Goal: Task Accomplishment & Management: Manage account settings

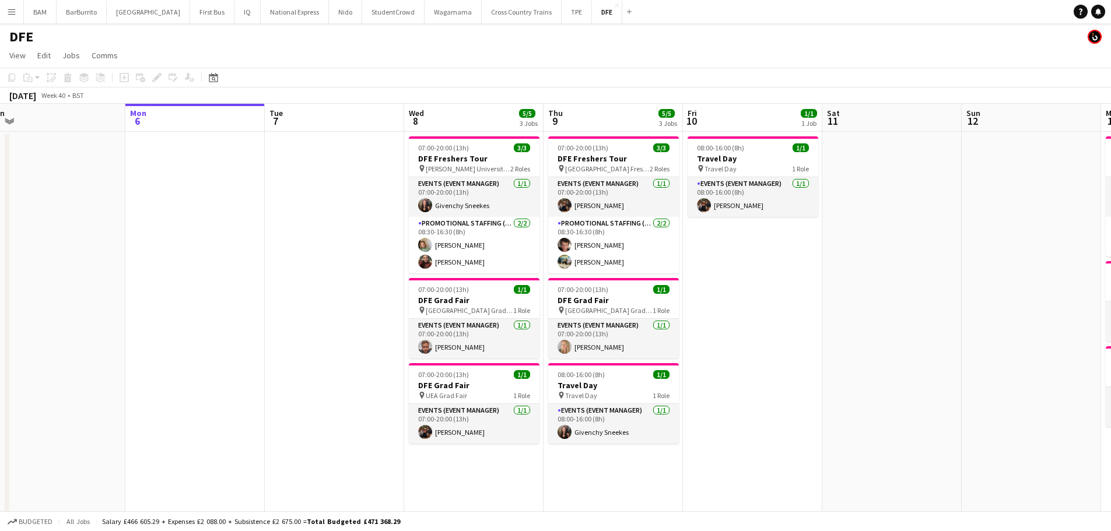
scroll to position [0, 293]
drag, startPoint x: 628, startPoint y: 123, endPoint x: 613, endPoint y: 122, distance: 14.6
click at [564, 122] on app-calendar-viewport "Fri 3 2/2 1 Job Sat 4 3/3 1 Job Sun 5 Mon 6 Tue 7 Wed 8 5/5 3 Jobs Thu 9 5/5 3 …" at bounding box center [555, 402] width 1111 height 596
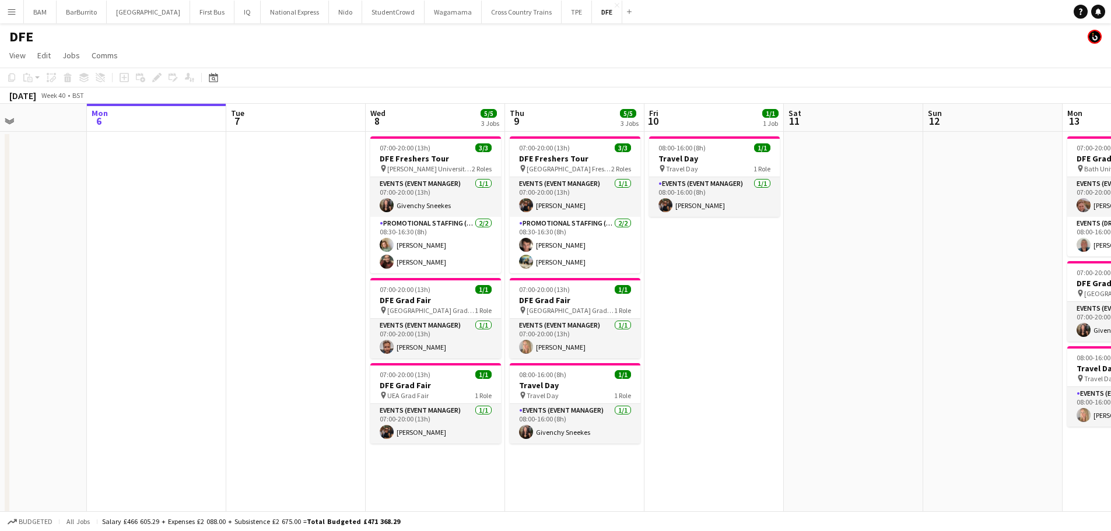
scroll to position [0, 389]
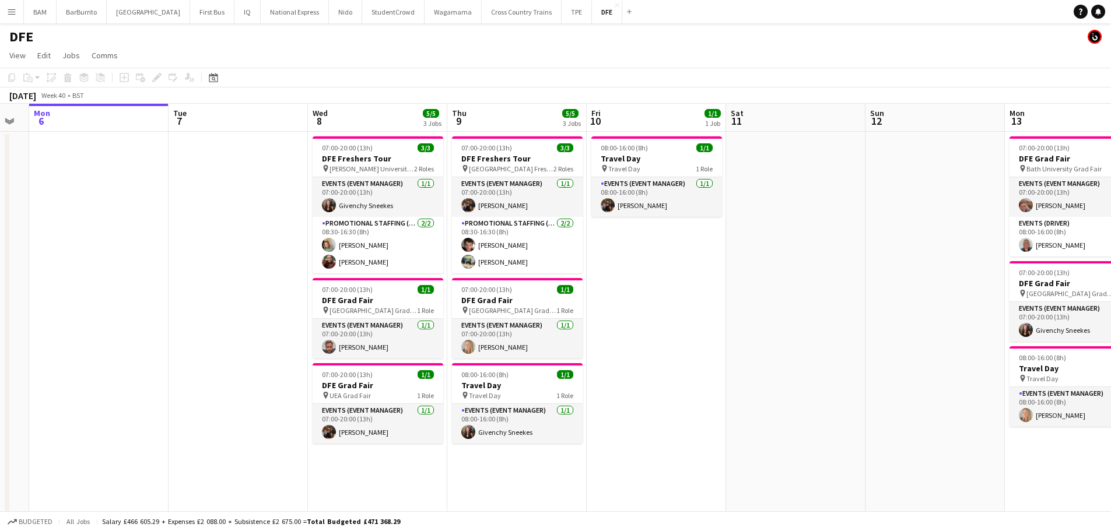
drag, startPoint x: 613, startPoint y: 122, endPoint x: 517, endPoint y: 121, distance: 95.7
click at [517, 121] on app-calendar-viewport "Fri 3 2/2 1 Job Sat 4 3/3 1 Job Sun 5 Mon 6 Tue 7 Wed 8 5/5 3 Jobs Thu 9 5/5 3 …" at bounding box center [555, 402] width 1111 height 596
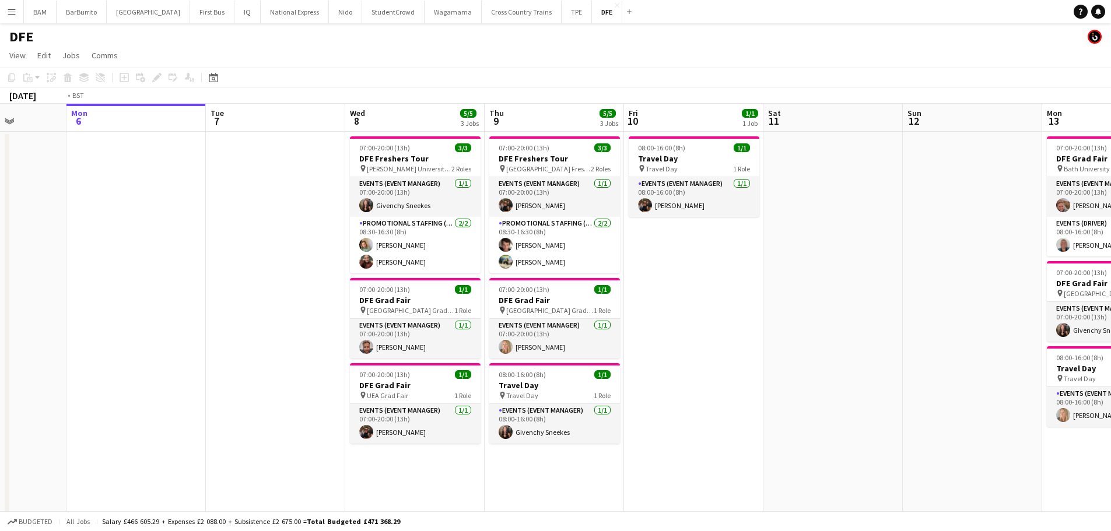
scroll to position [0, 362]
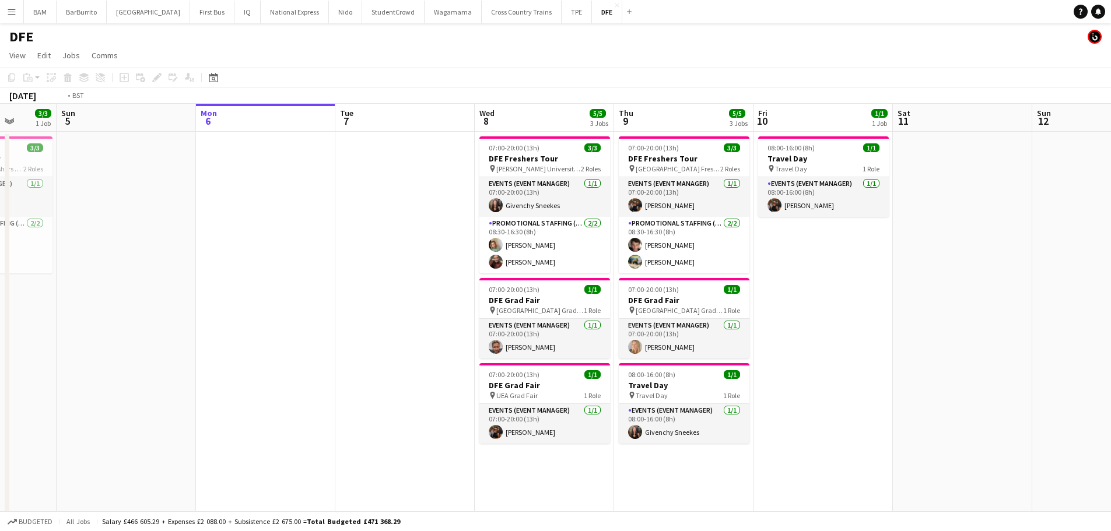
drag, startPoint x: 123, startPoint y: 204, endPoint x: 11, endPoint y: 206, distance: 112.0
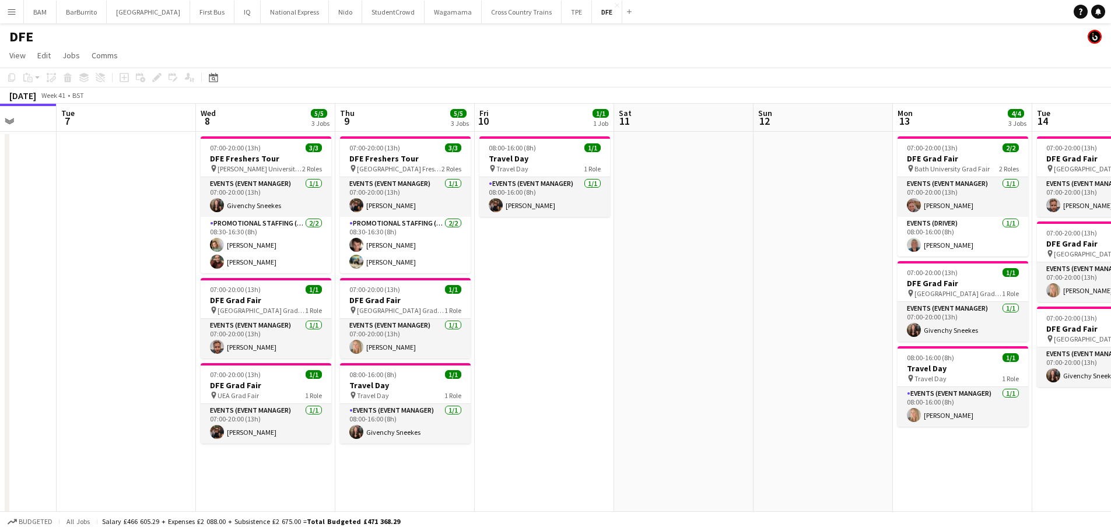
scroll to position [0, 297]
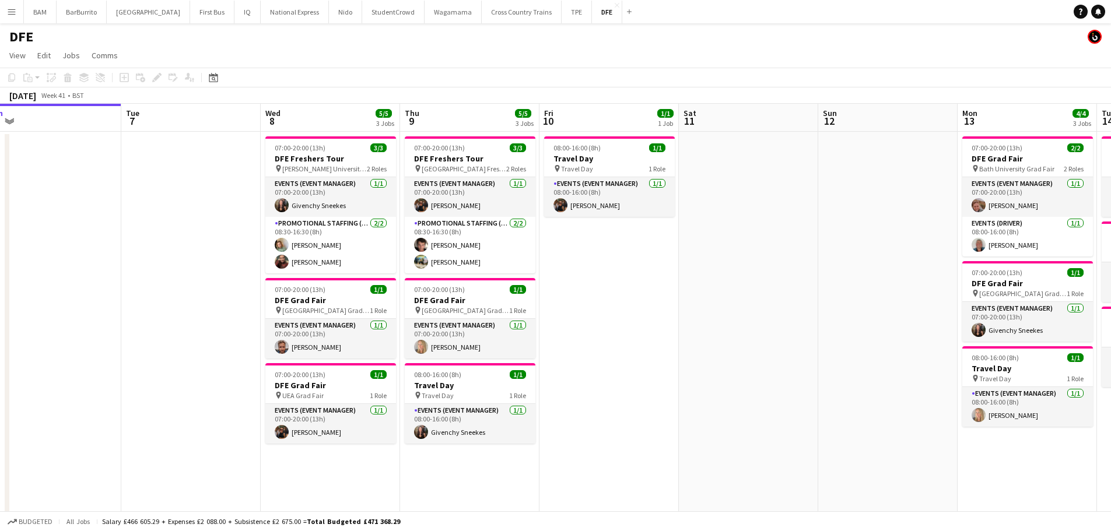
drag, startPoint x: 155, startPoint y: 303, endPoint x: 203, endPoint y: 302, distance: 48.4
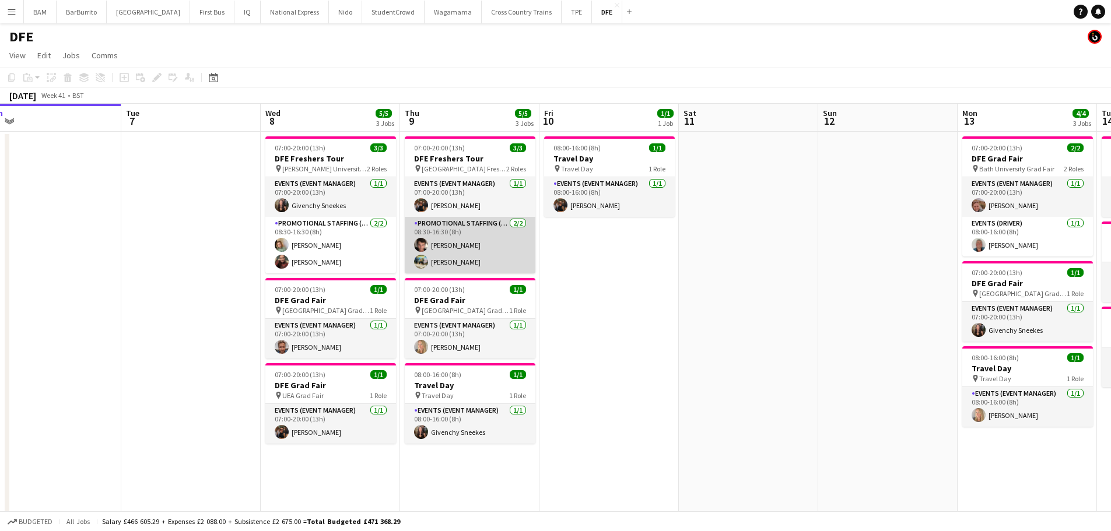
click at [457, 267] on app-card-role "Promotional Staffing (Brand Ambassadors) [DATE] 08:30-16:30 (8h) [PERSON_NAME] …" at bounding box center [470, 245] width 131 height 57
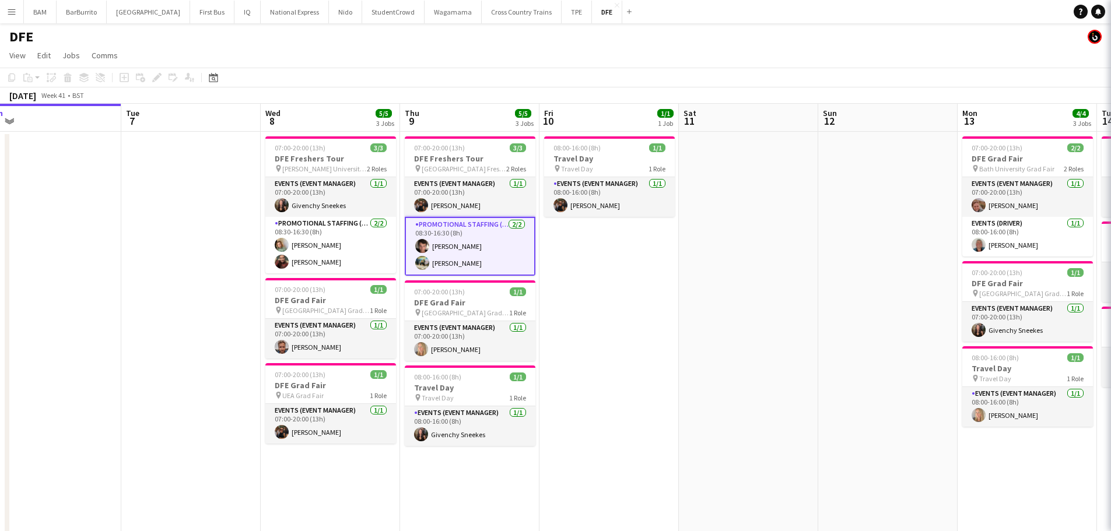
scroll to position [0, 296]
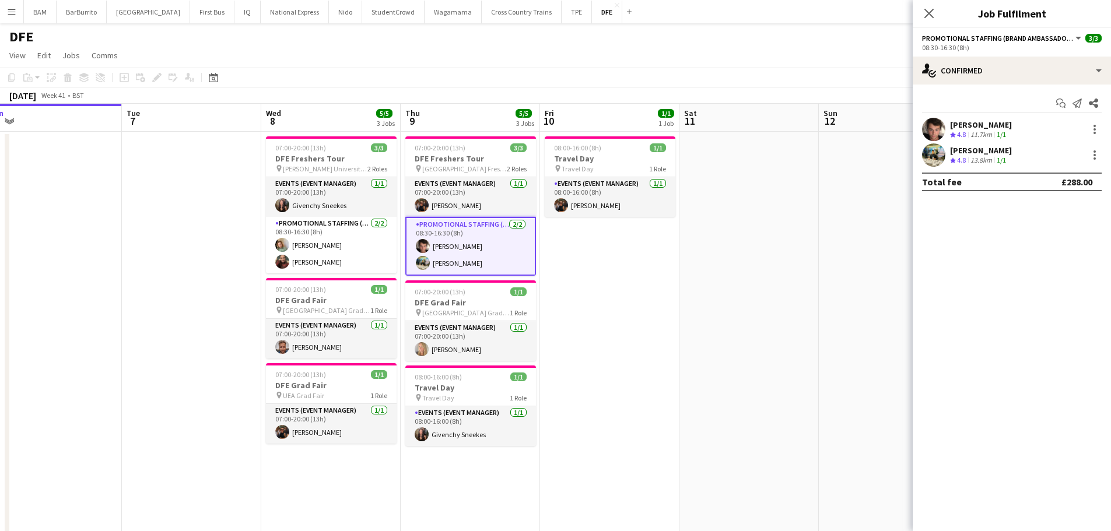
click at [564, 158] on div "[PERSON_NAME] Crew rating 4.8 13.8km 1/1" at bounding box center [1012, 154] width 198 height 23
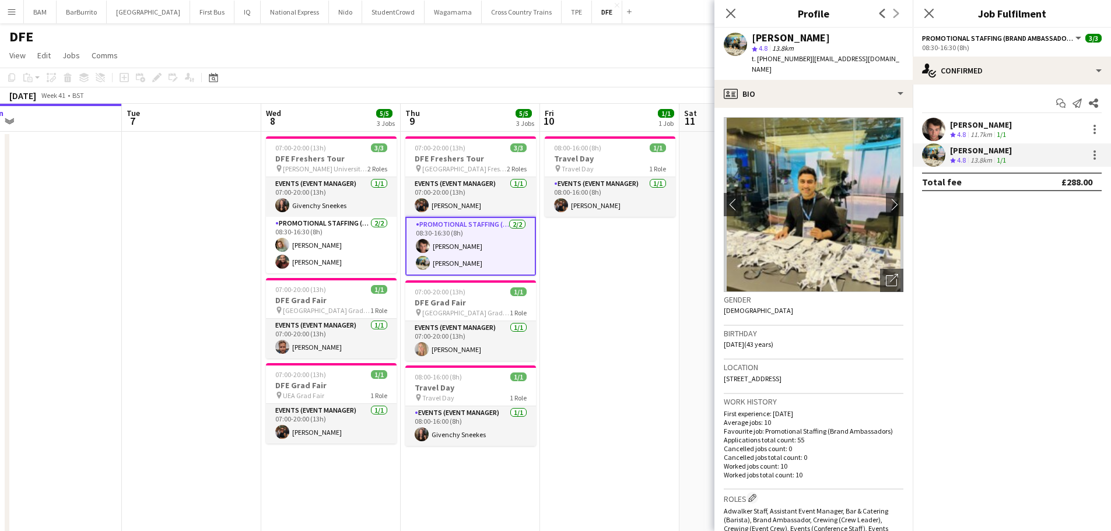
click at [503, 91] on div "[DATE] Week 41 • BST" at bounding box center [555, 95] width 1111 height 16
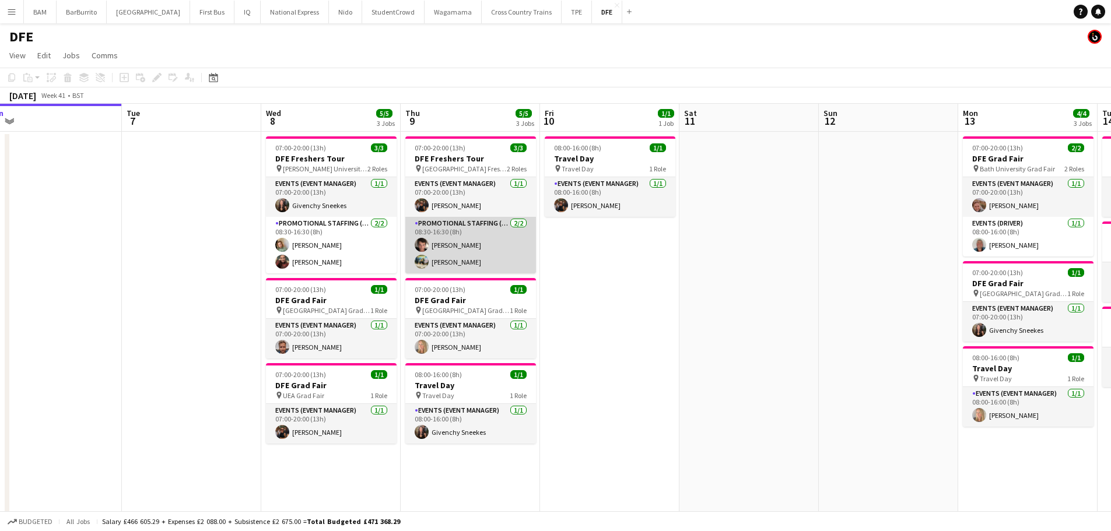
click at [503, 258] on app-card-role "Promotional Staffing (Brand Ambassadors) [DATE] 08:30-16:30 (8h) [PERSON_NAME] …" at bounding box center [470, 245] width 131 height 57
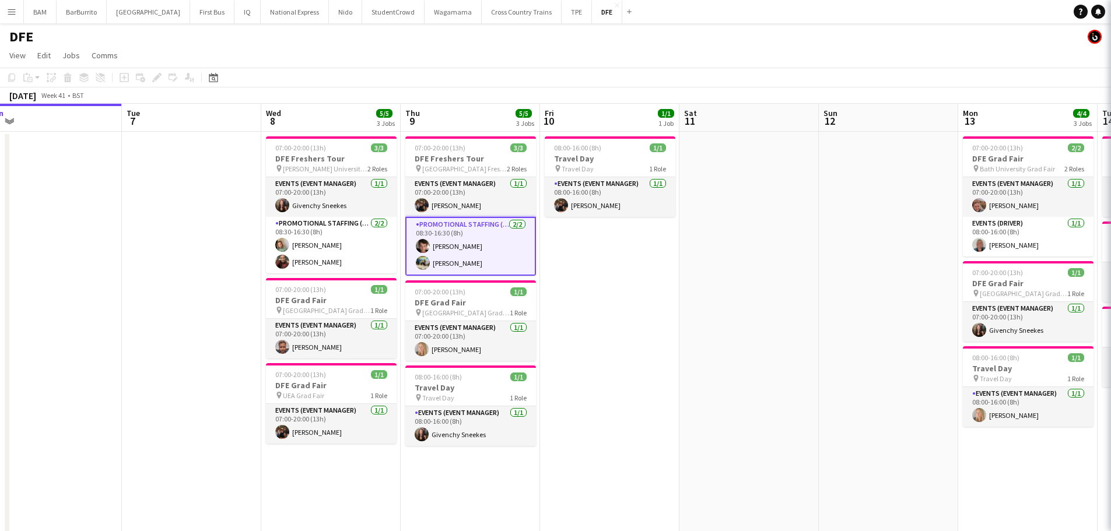
scroll to position [0, 296]
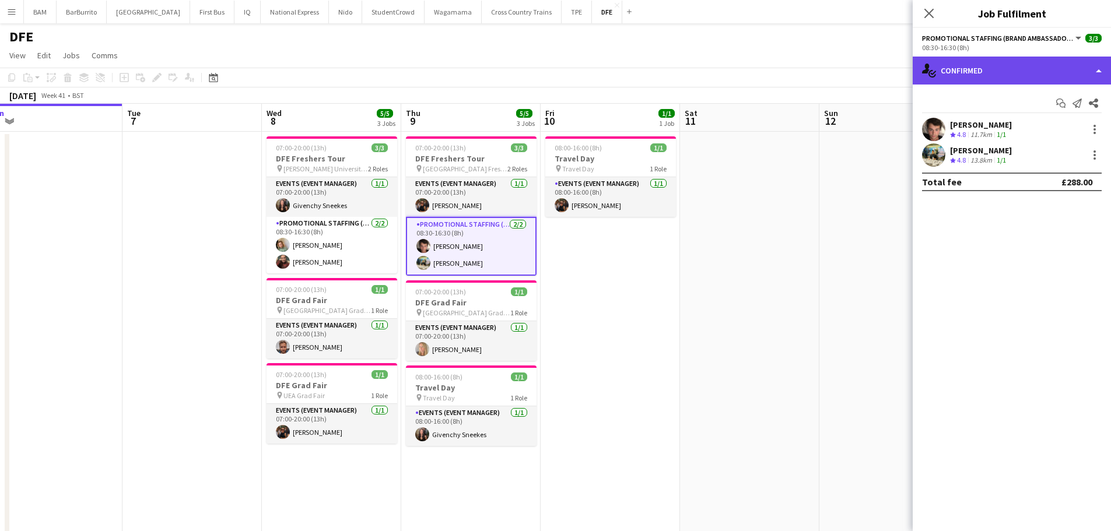
click at [564, 69] on div "single-neutral-actions-check-2 Confirmed" at bounding box center [1012, 71] width 198 height 28
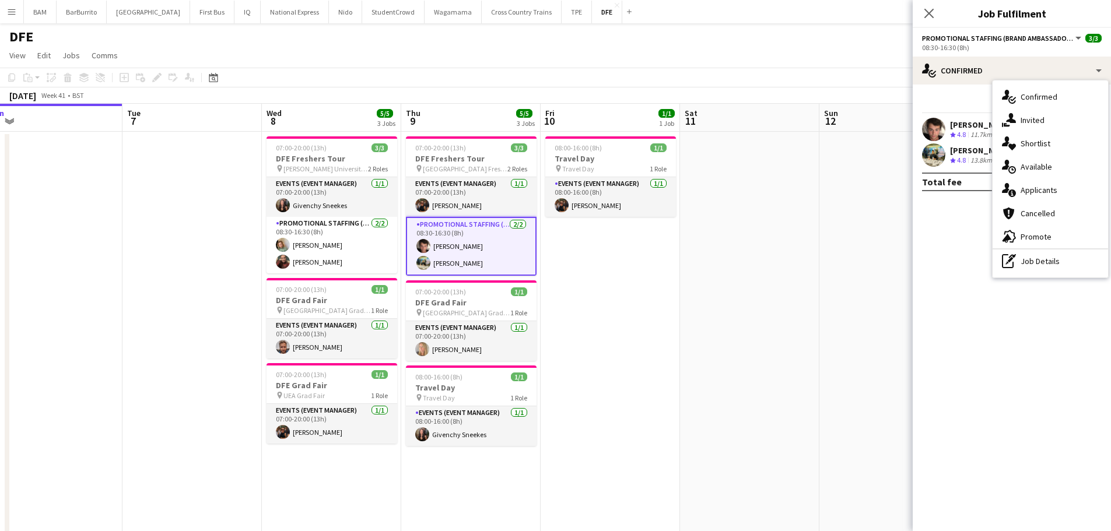
click at [564, 168] on app-confirmed-crew "[PERSON_NAME] Crew rating 4.8 11.7km 1/1 [PERSON_NAME] Crew rating 4.8 13.8km 1…" at bounding box center [1012, 154] width 198 height 73
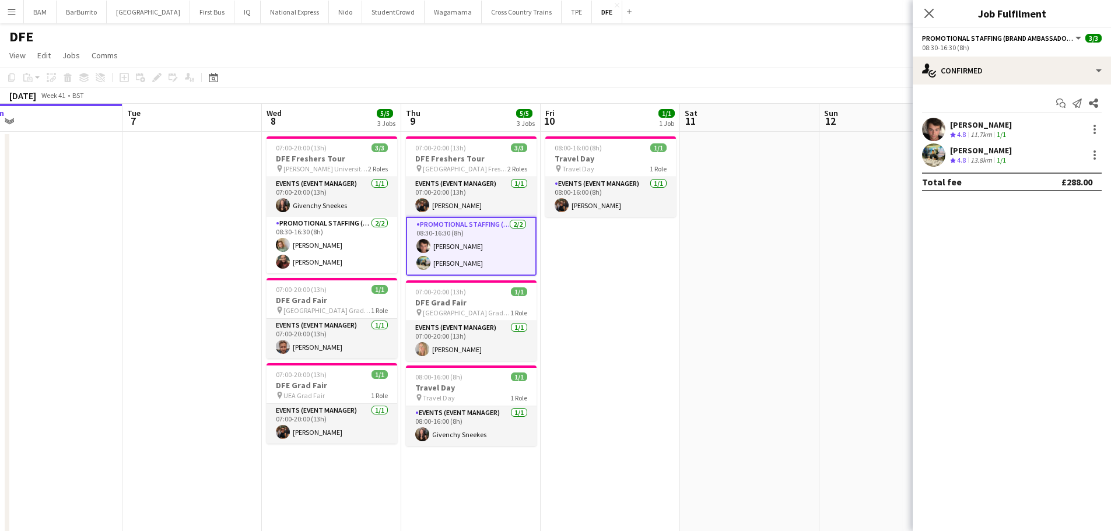
click at [564, 154] on div "[PERSON_NAME]" at bounding box center [981, 150] width 62 height 10
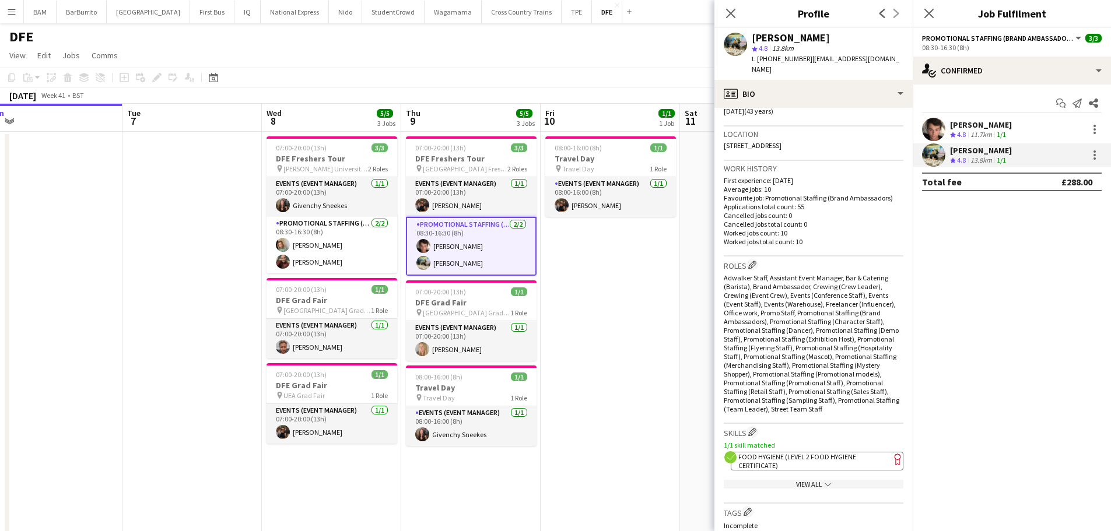
scroll to position [525, 0]
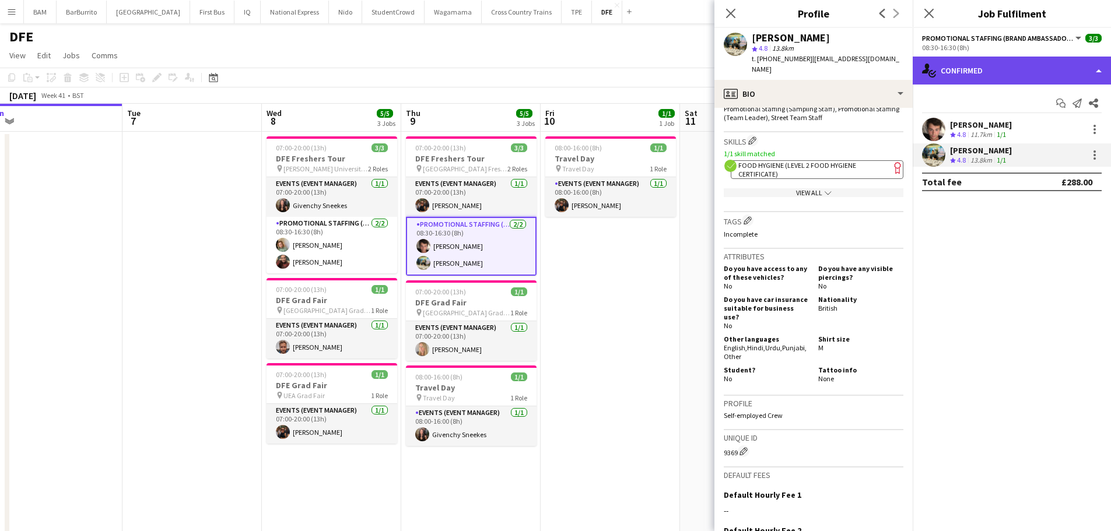
click at [564, 65] on div "single-neutral-actions-check-2 Confirmed" at bounding box center [1012, 71] width 198 height 28
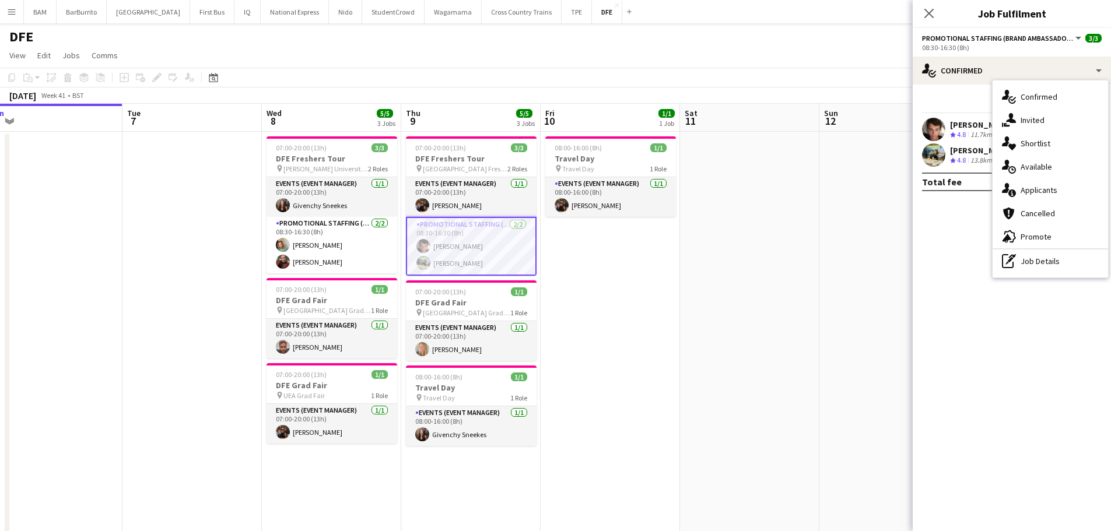
click at [564, 58] on app-page-menu "View Day view expanded Day view collapsed Month view Date picker Jump to [DATE]…" at bounding box center [555, 56] width 1111 height 22
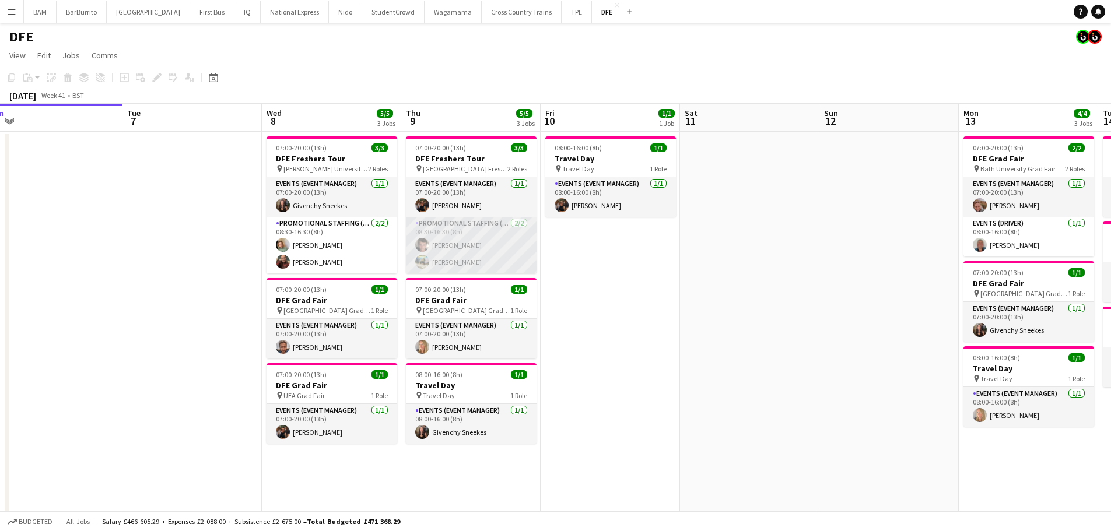
click at [483, 251] on app-card-role "Promotional Staffing (Brand Ambassadors) [DATE] 08:30-16:30 (8h) [PERSON_NAME] …" at bounding box center [471, 245] width 131 height 57
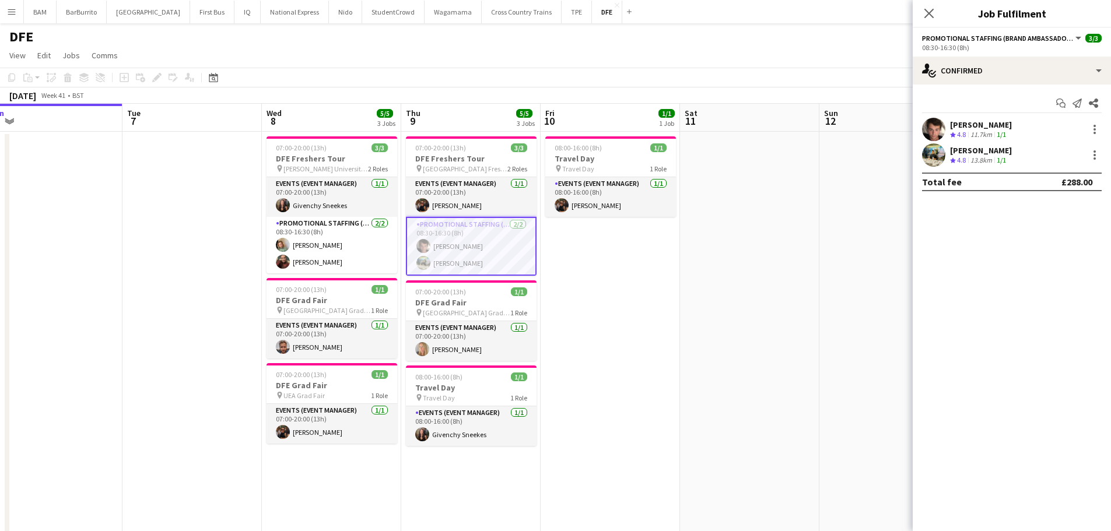
click at [564, 159] on div "[PERSON_NAME] Crew rating 4.8 13.8km 1/1" at bounding box center [1012, 154] width 198 height 23
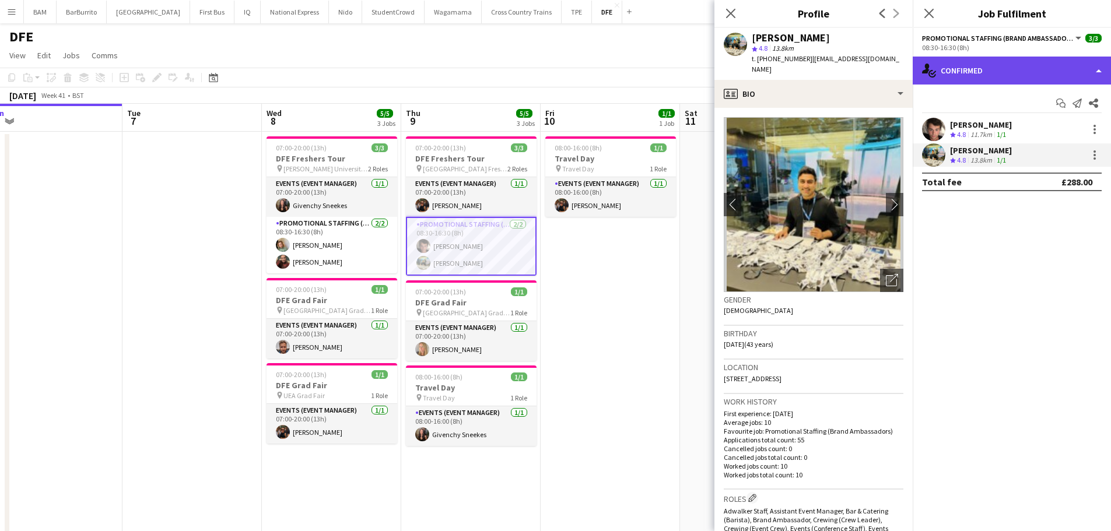
click at [564, 68] on div "single-neutral-actions-check-2 Confirmed" at bounding box center [1012, 71] width 198 height 28
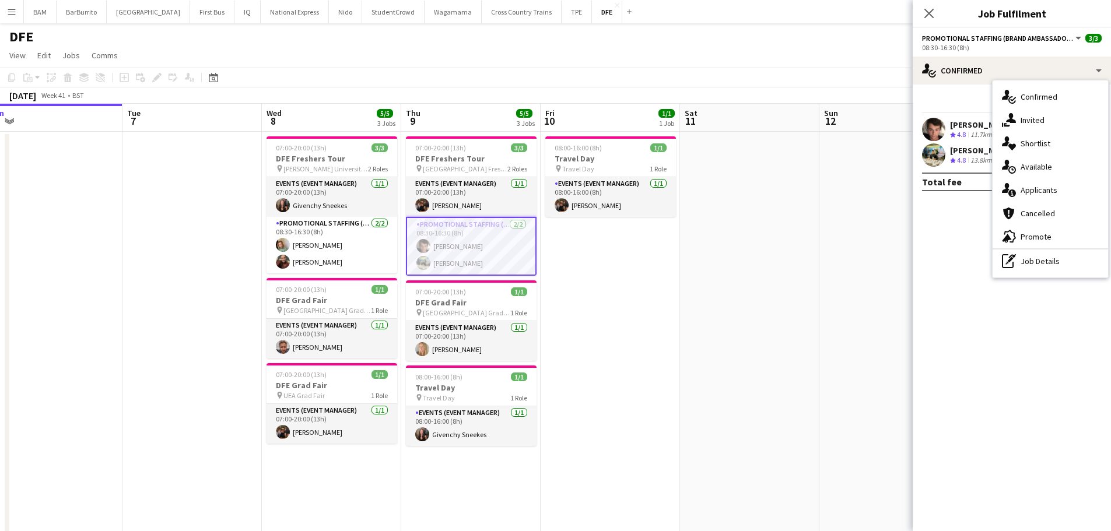
click at [564, 152] on app-user-avatar at bounding box center [933, 154] width 23 height 23
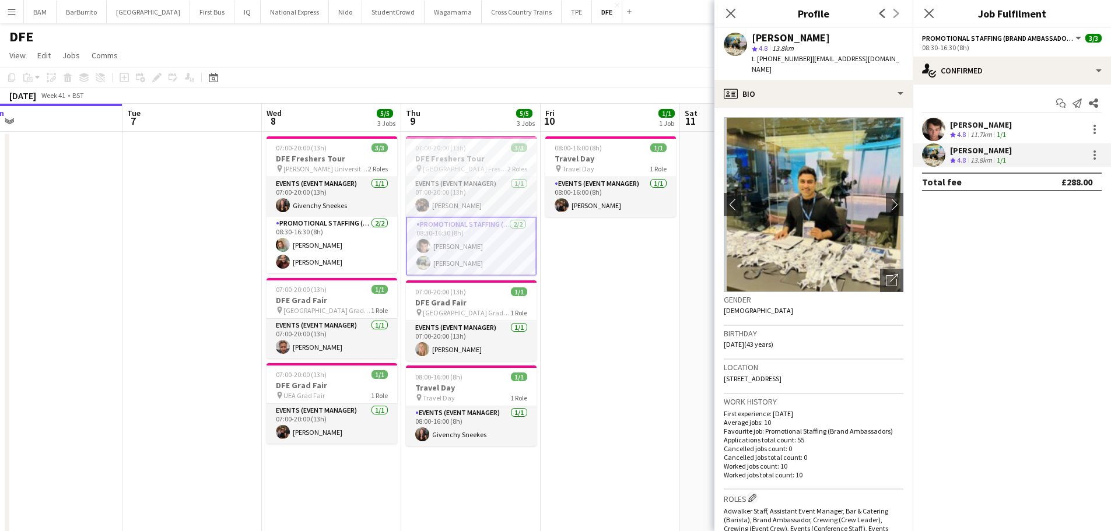
click at [564, 159] on div "[PERSON_NAME] Crew rating 4.8 13.8km 1/1" at bounding box center [1012, 154] width 198 height 23
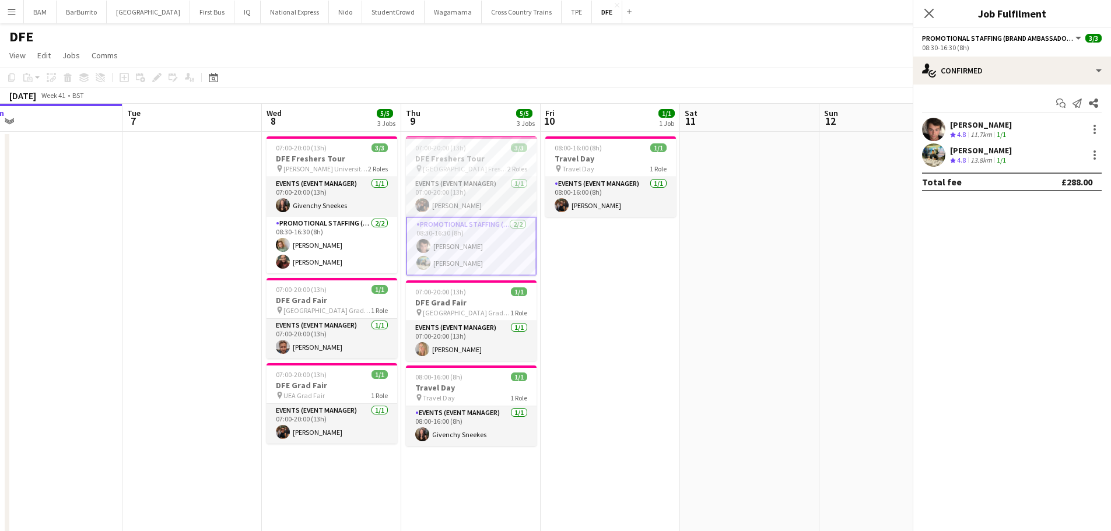
click at [564, 157] on div at bounding box center [1093, 155] width 16 height 14
click at [564, 159] on div at bounding box center [1095, 158] width 2 height 2
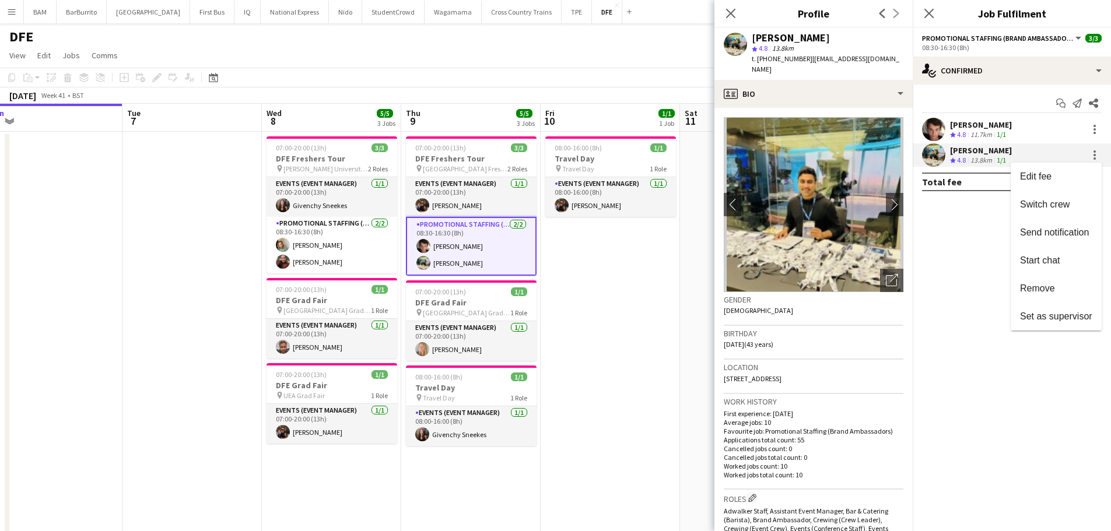
click at [564, 156] on div at bounding box center [555, 265] width 1111 height 531
click at [564, 156] on div "Crew rating 4.8" at bounding box center [959, 161] width 18 height 10
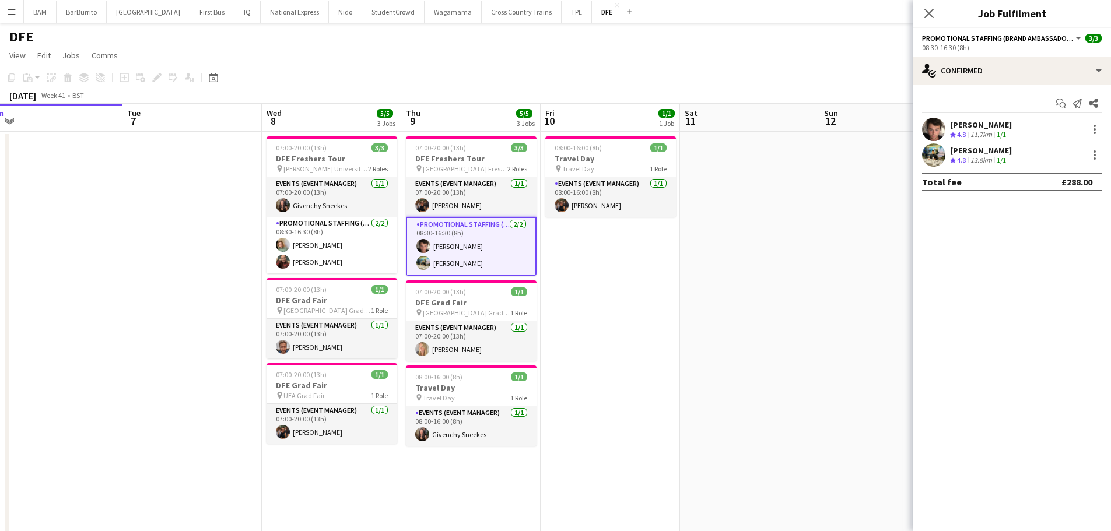
click at [564, 153] on div "[PERSON_NAME]" at bounding box center [981, 150] width 62 height 10
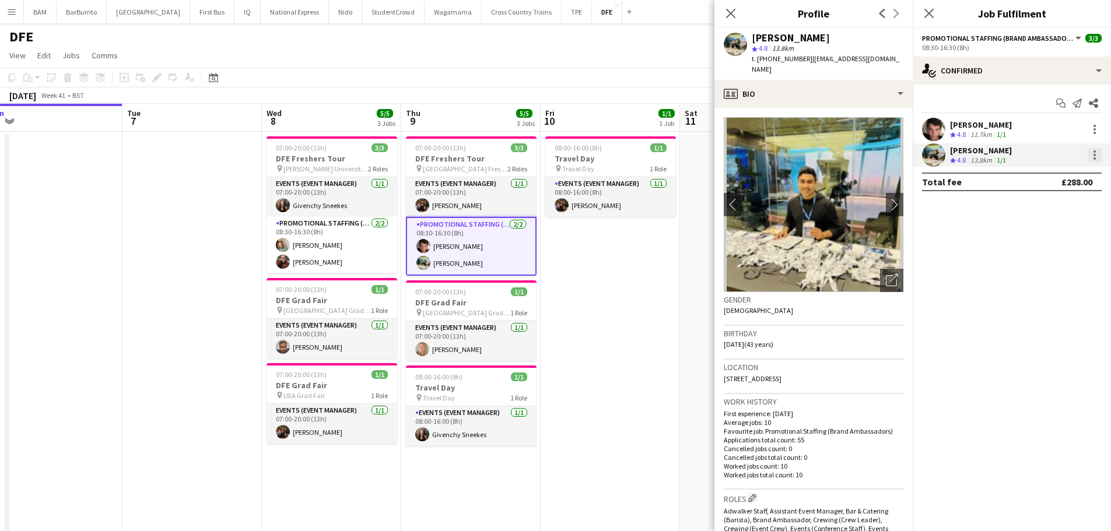
click at [564, 153] on div at bounding box center [1095, 155] width 14 height 14
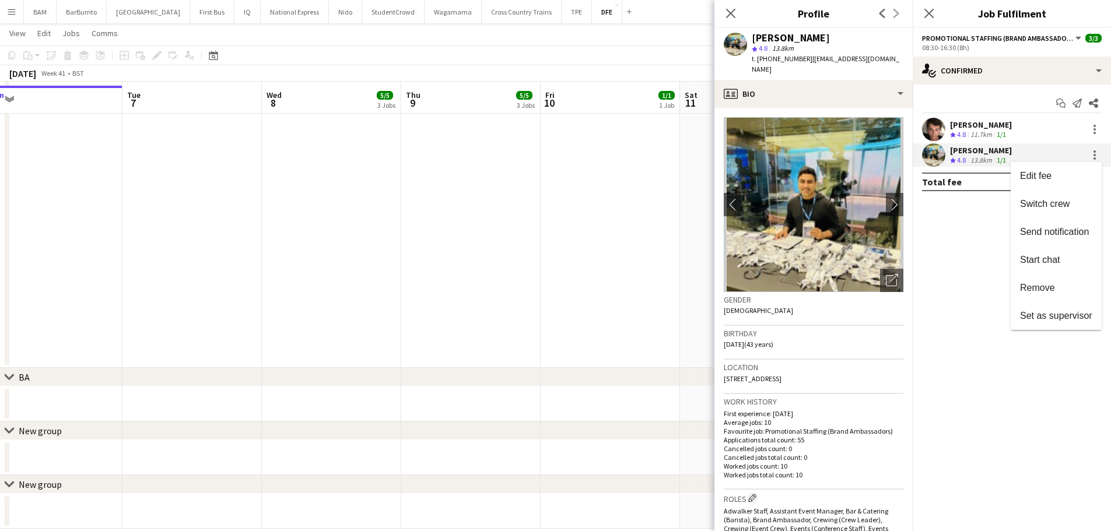
scroll to position [659, 0]
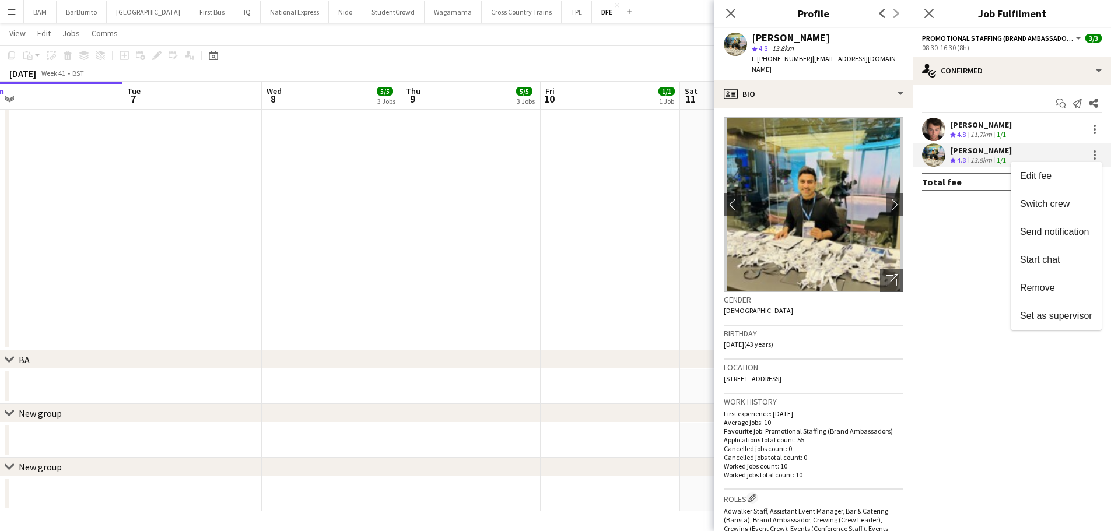
click at [564, 97] on div at bounding box center [555, 265] width 1111 height 531
click at [564, 62] on span "t. [PHONE_NUMBER]" at bounding box center [782, 58] width 61 height 9
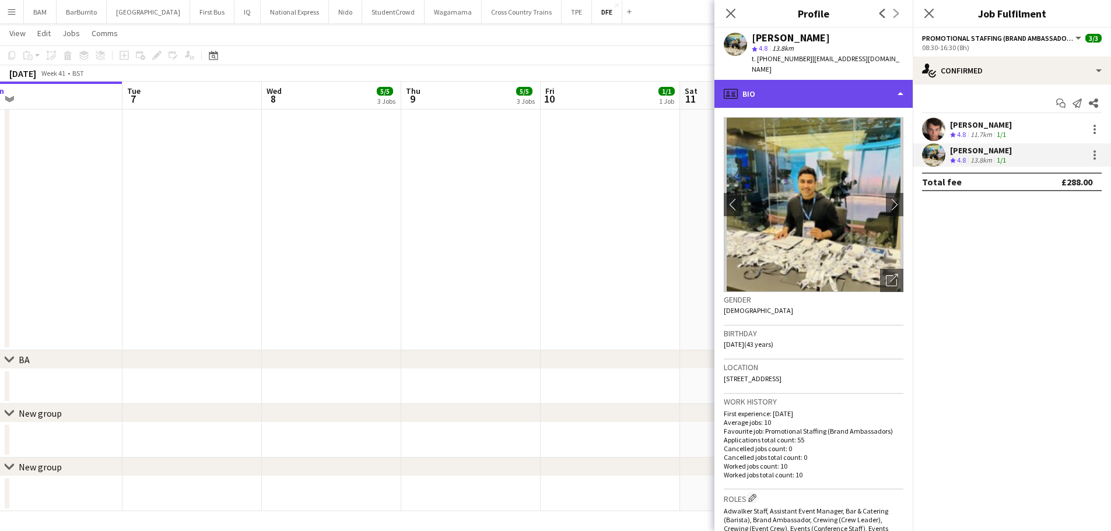
click at [564, 80] on div "profile Bio" at bounding box center [813, 94] width 198 height 28
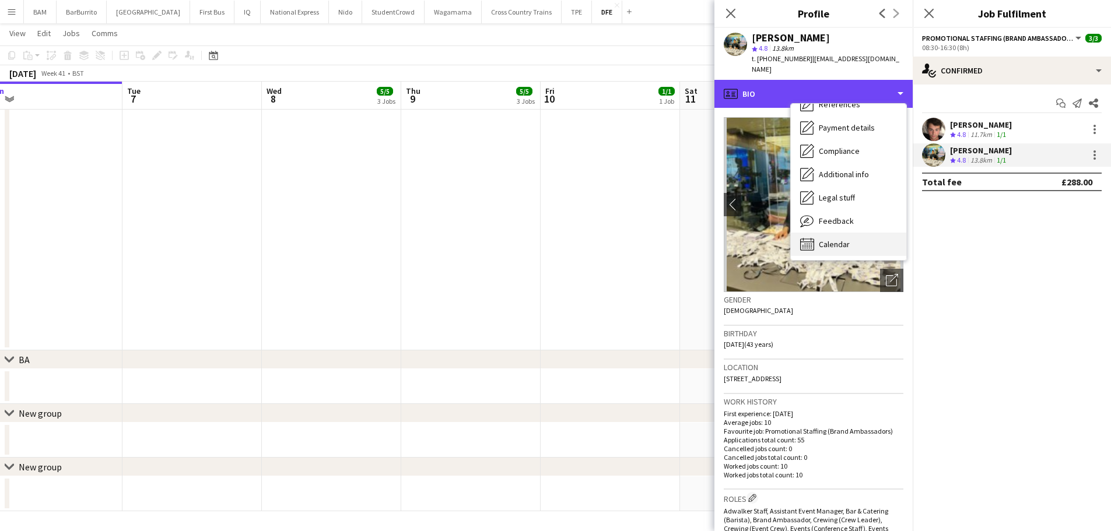
scroll to position [133, 0]
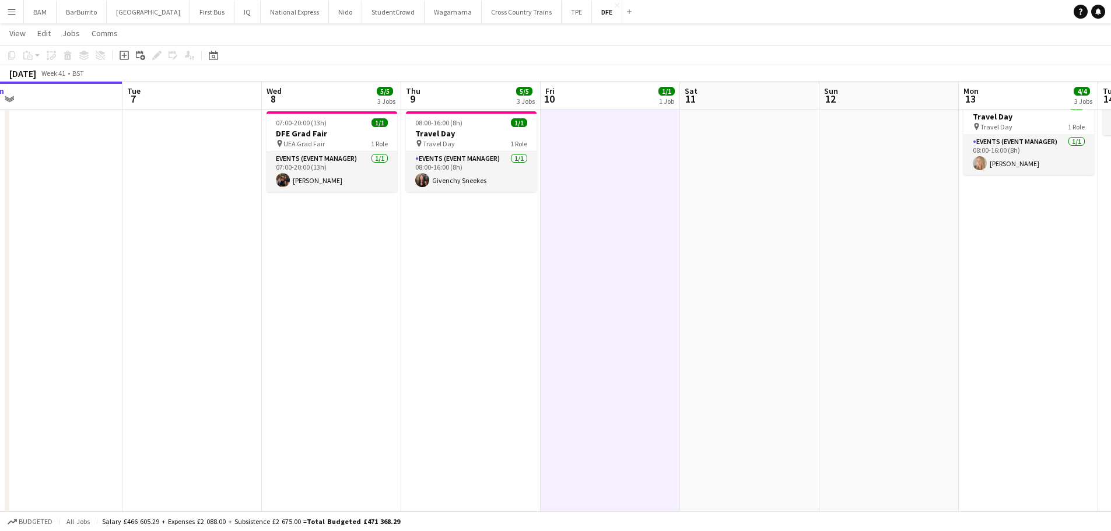
scroll to position [0, 0]
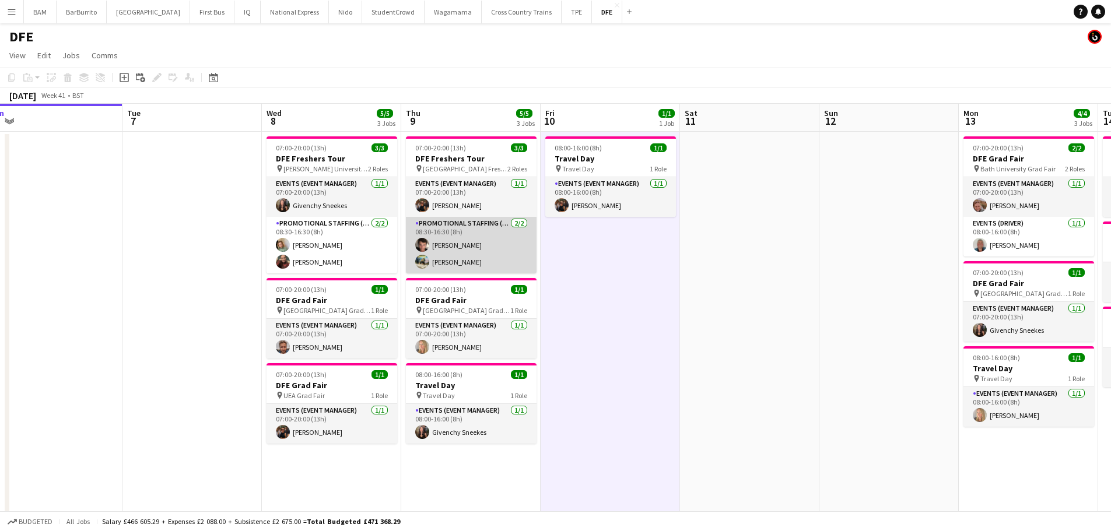
click at [490, 248] on app-card-role "Promotional Staffing (Brand Ambassadors) [DATE] 08:30-16:30 (8h) [PERSON_NAME] …" at bounding box center [471, 245] width 131 height 57
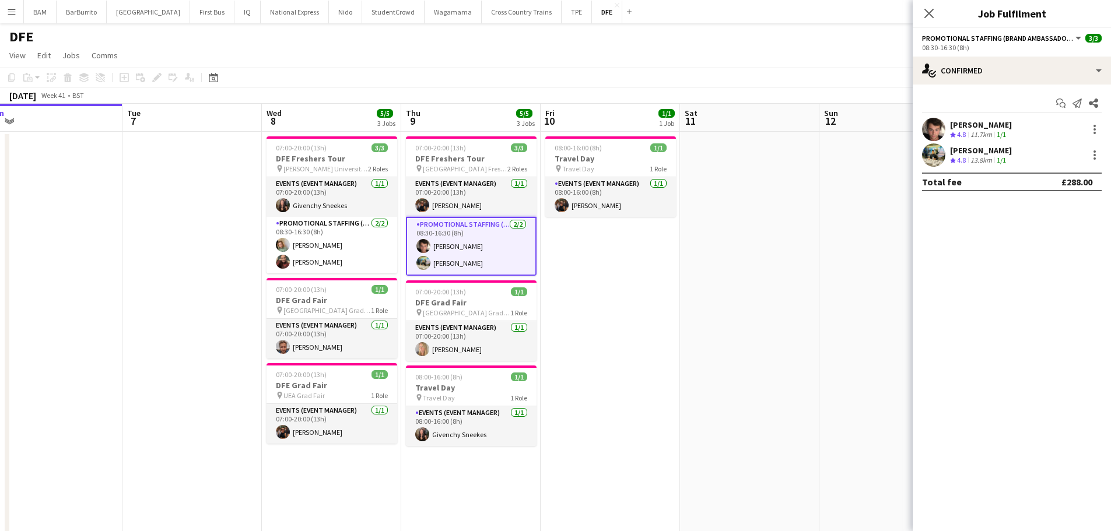
click at [564, 151] on div "[PERSON_NAME]" at bounding box center [981, 150] width 62 height 10
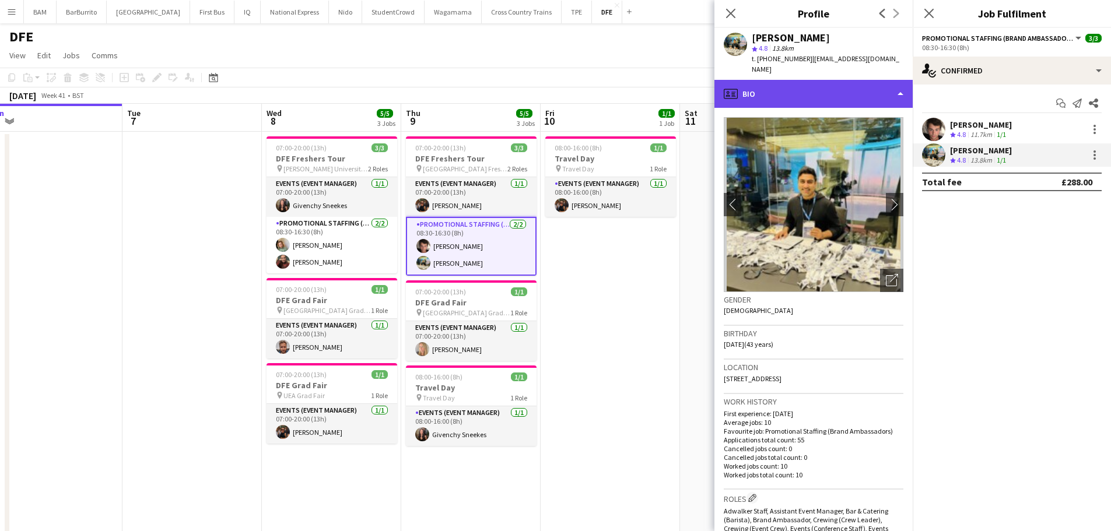
click at [564, 80] on div "profile Bio" at bounding box center [813, 94] width 198 height 28
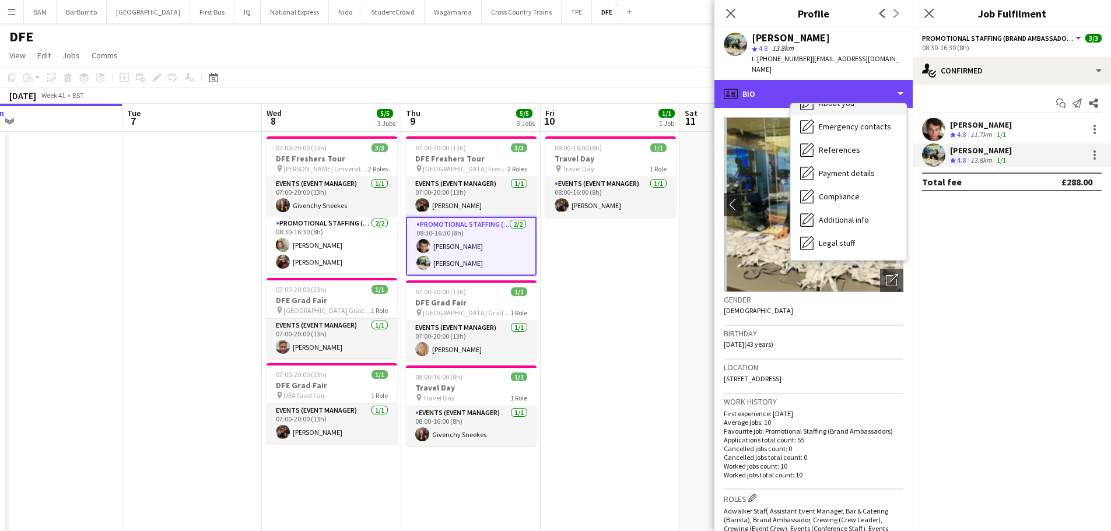
scroll to position [117, 0]
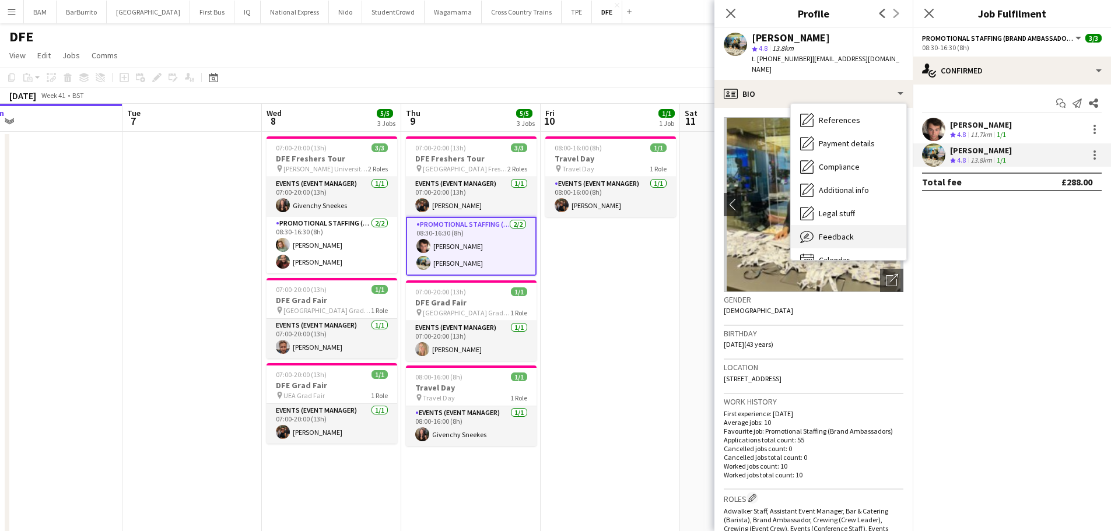
click at [564, 225] on div "Feedback Feedback" at bounding box center [848, 236] width 115 height 23
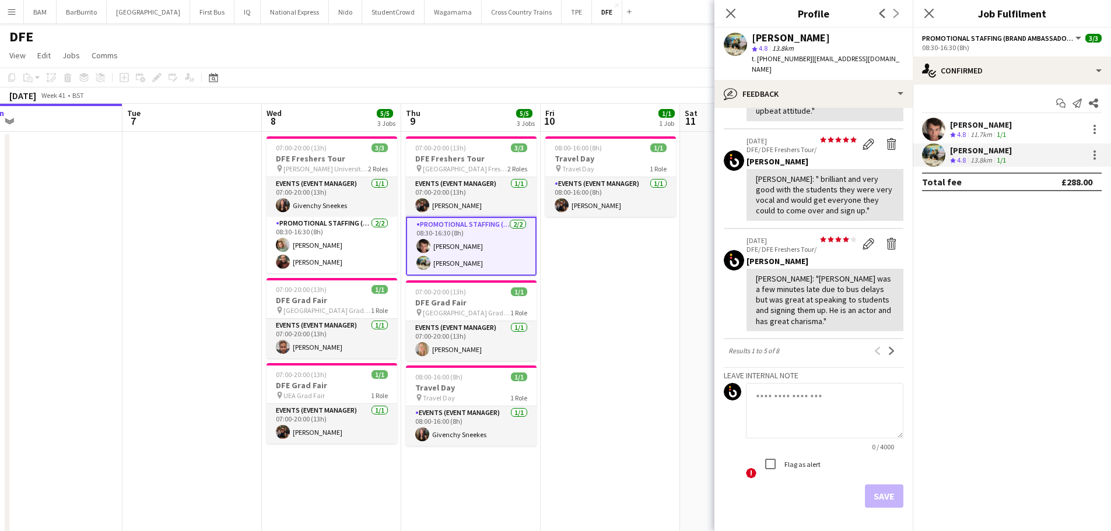
scroll to position [355, 0]
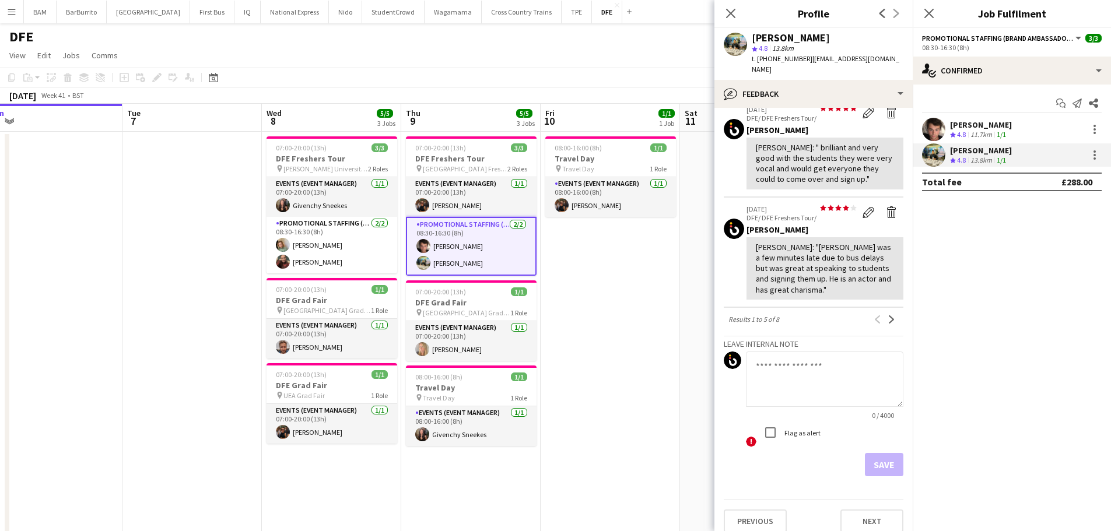
click at [564, 362] on textarea at bounding box center [824, 379] width 157 height 55
type textarea "*"
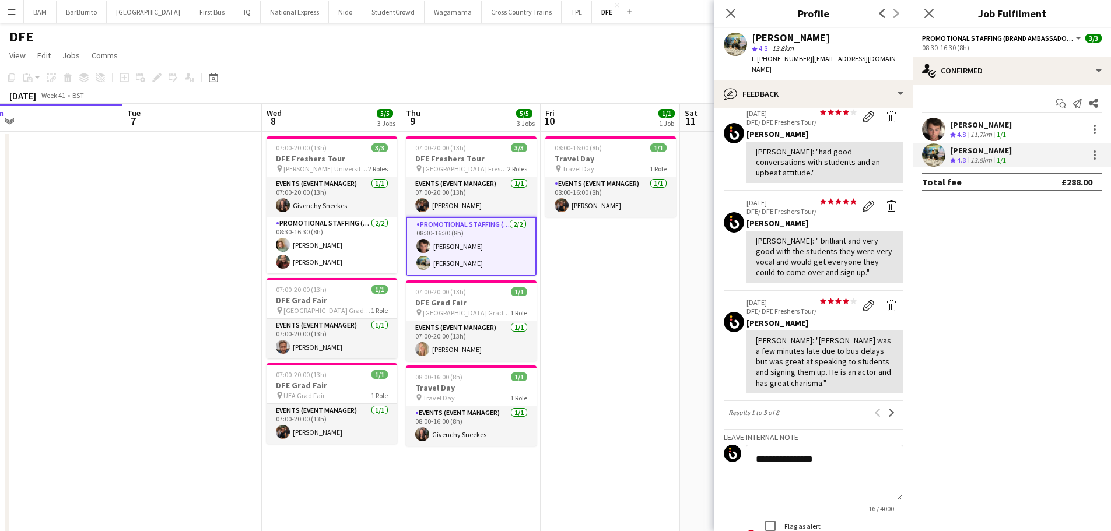
scroll to position [350, 0]
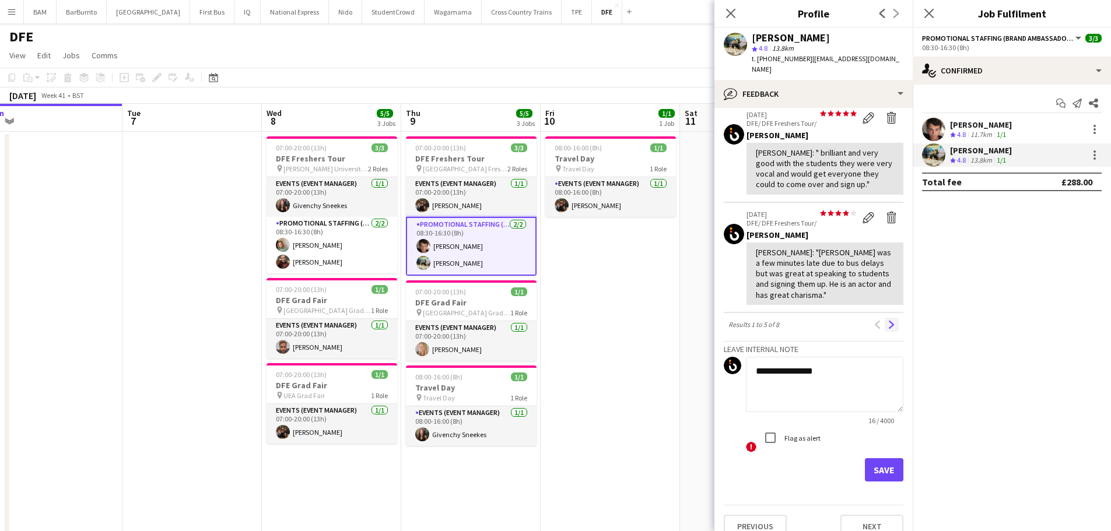
type textarea "**********"
click at [564, 321] on app-icon "Next" at bounding box center [892, 325] width 8 height 8
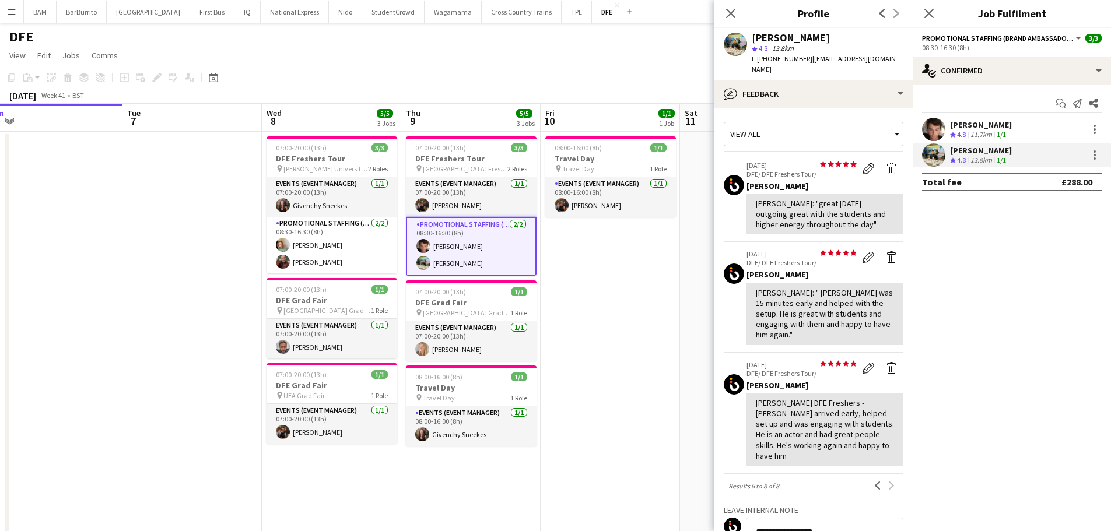
scroll to position [58, 0]
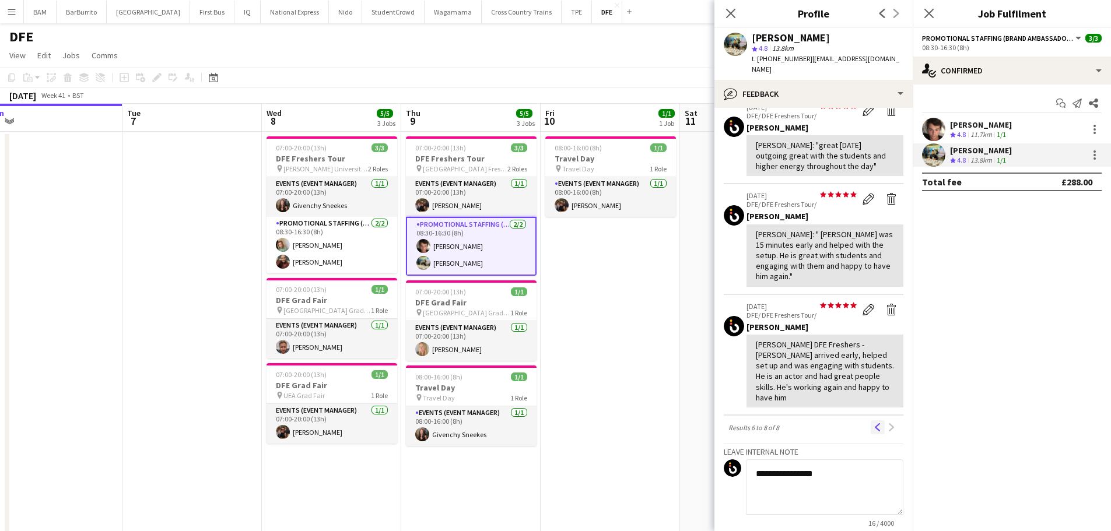
click at [564, 423] on app-icon "Previous" at bounding box center [878, 427] width 8 height 8
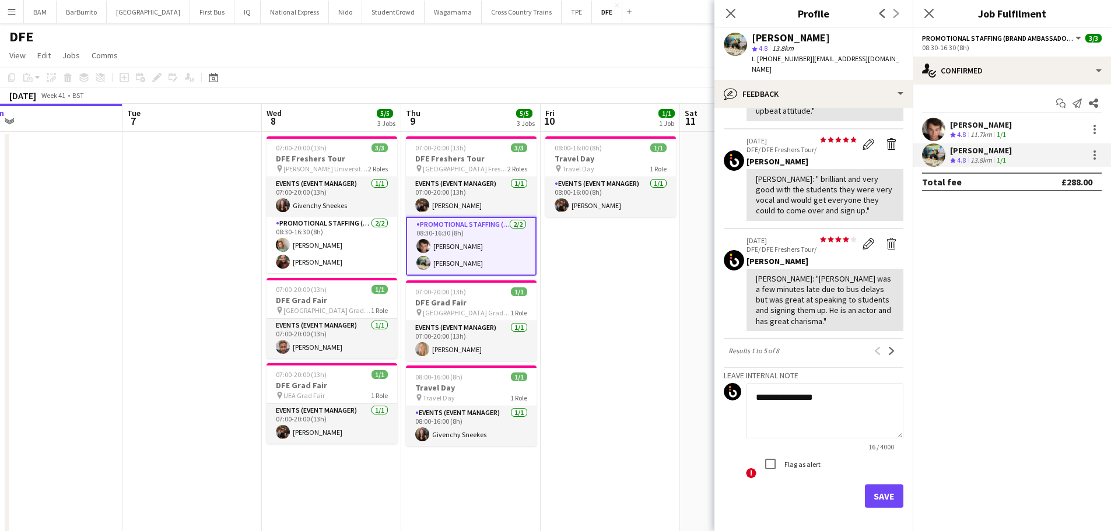
scroll to position [355, 0]
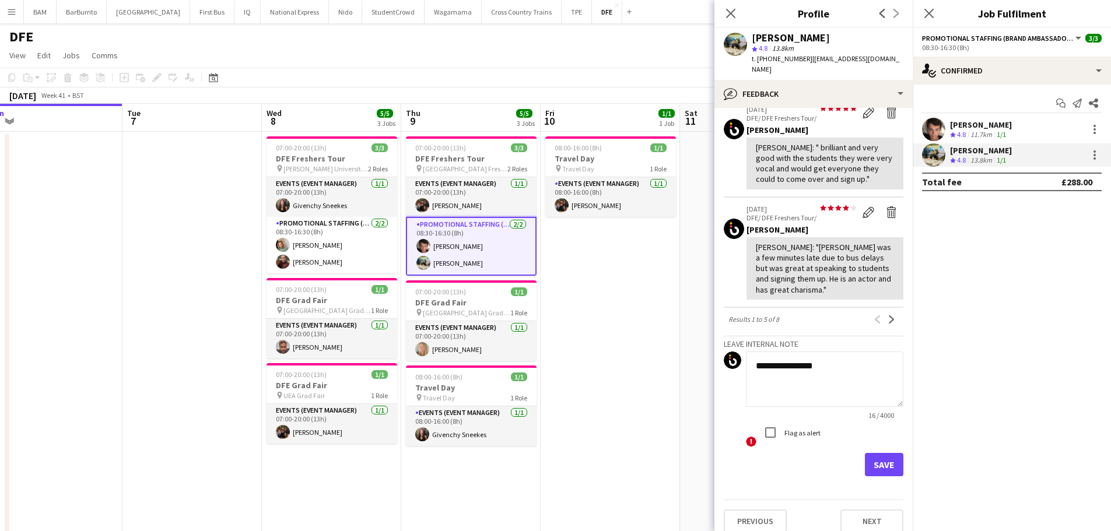
drag, startPoint x: 839, startPoint y: 361, endPoint x: 681, endPoint y: 356, distance: 157.5
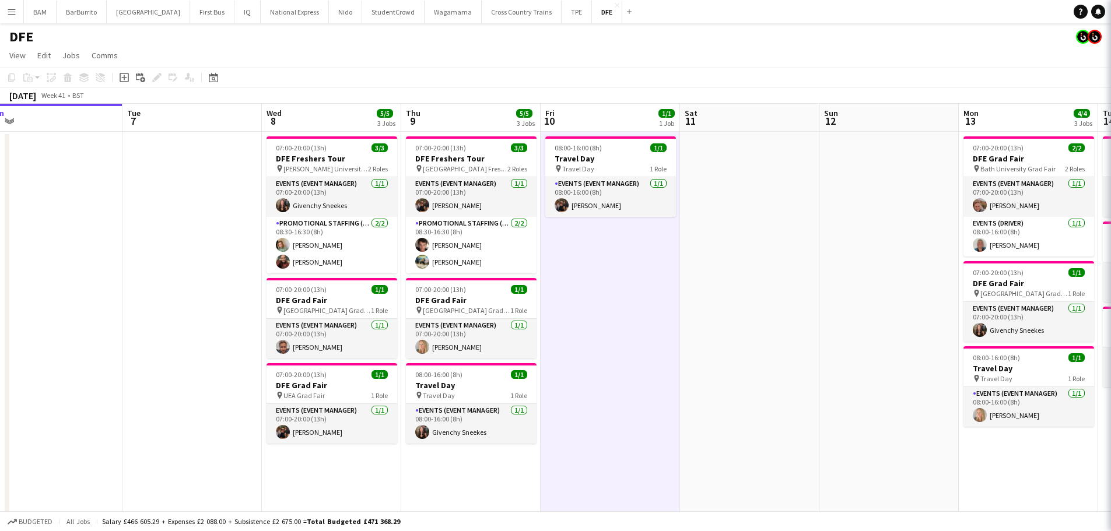
scroll to position [0, 296]
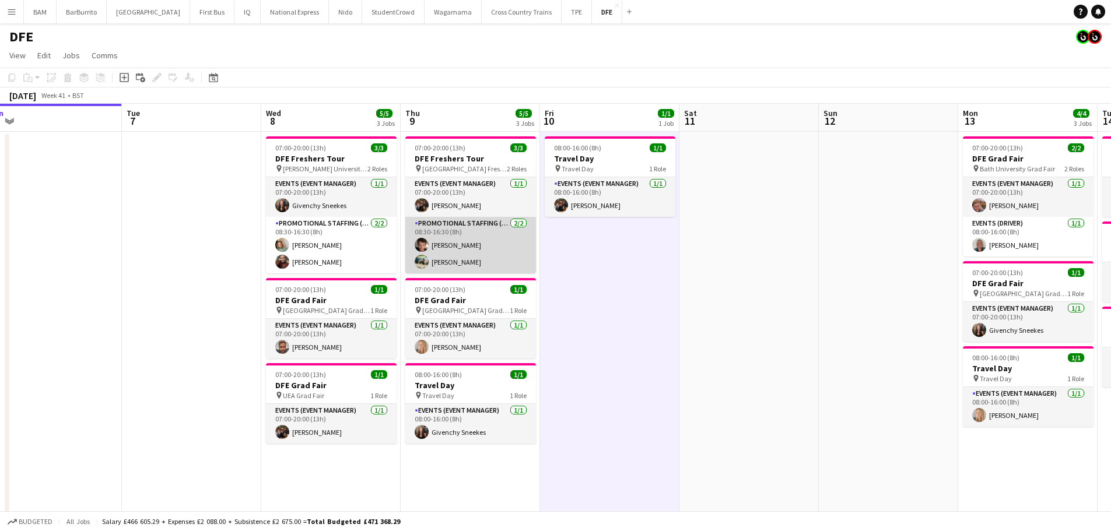
click at [457, 245] on app-card-role "Promotional Staffing (Brand Ambassadors) [DATE] 08:30-16:30 (8h) [PERSON_NAME] …" at bounding box center [470, 245] width 131 height 57
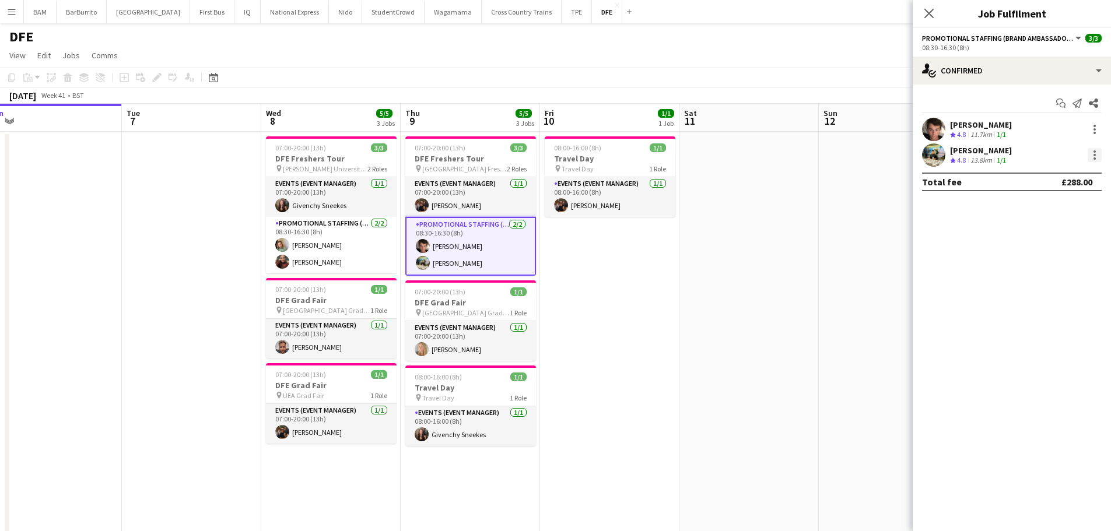
click at [564, 152] on div at bounding box center [1095, 155] width 14 height 14
click at [564, 288] on span "Remove" at bounding box center [1037, 288] width 35 height 10
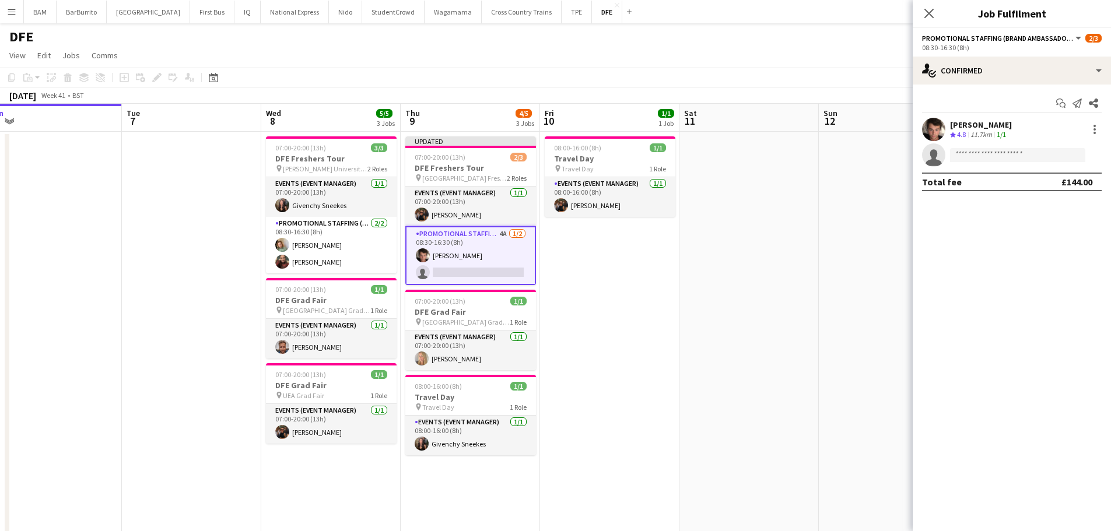
click at [564, 74] on app-toolbar "Copy Paste Paste Ctrl+V Paste with crew Ctrl+Shift+V Paste linked Job [GEOGRAPH…" at bounding box center [555, 78] width 1111 height 20
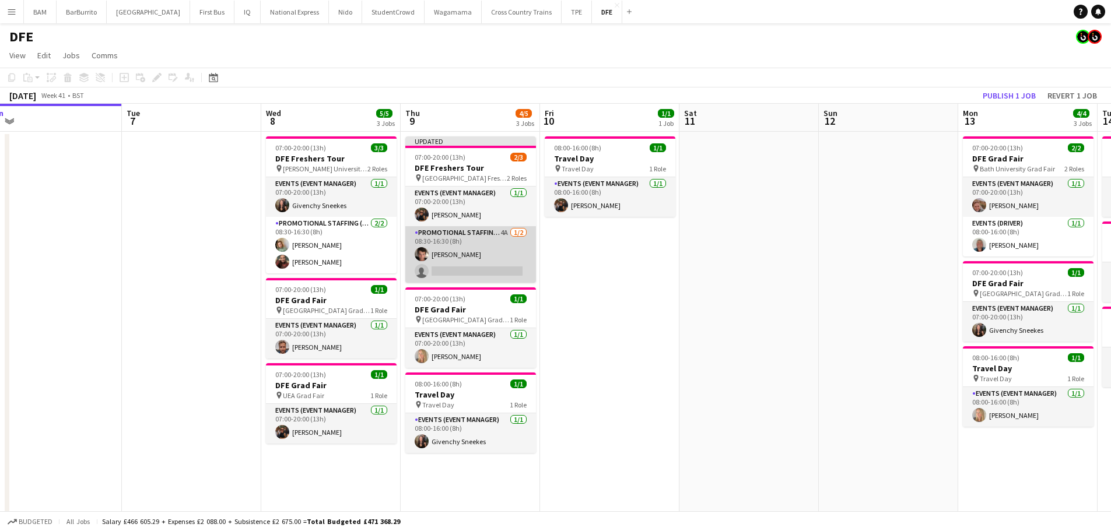
click at [467, 229] on app-card-role "Promotional Staffing (Brand Ambassadors) 4A [DATE] 08:30-16:30 (8h) [PERSON_NAM…" at bounding box center [470, 254] width 131 height 57
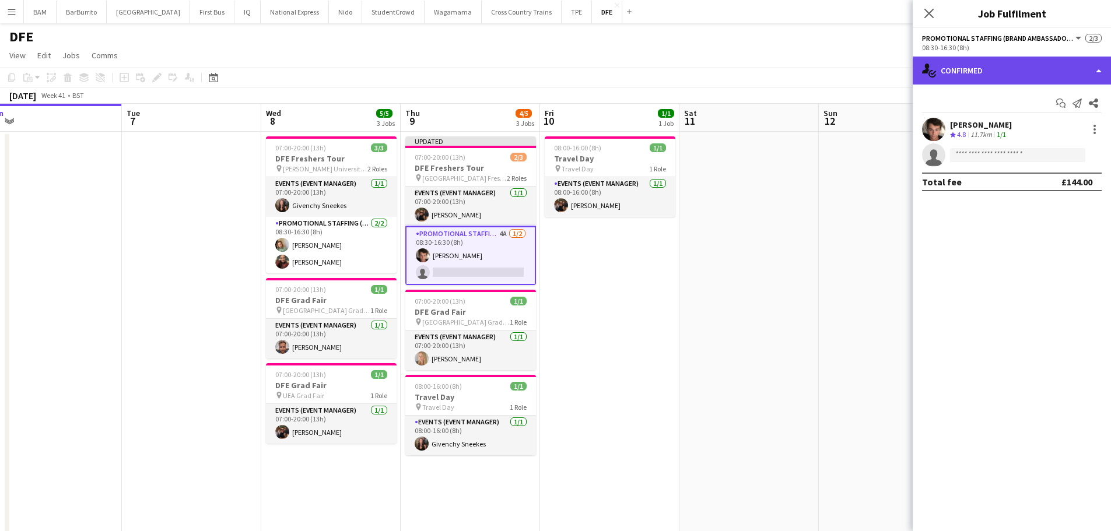
click at [564, 73] on div "single-neutral-actions-check-2 Confirmed" at bounding box center [1012, 71] width 198 height 28
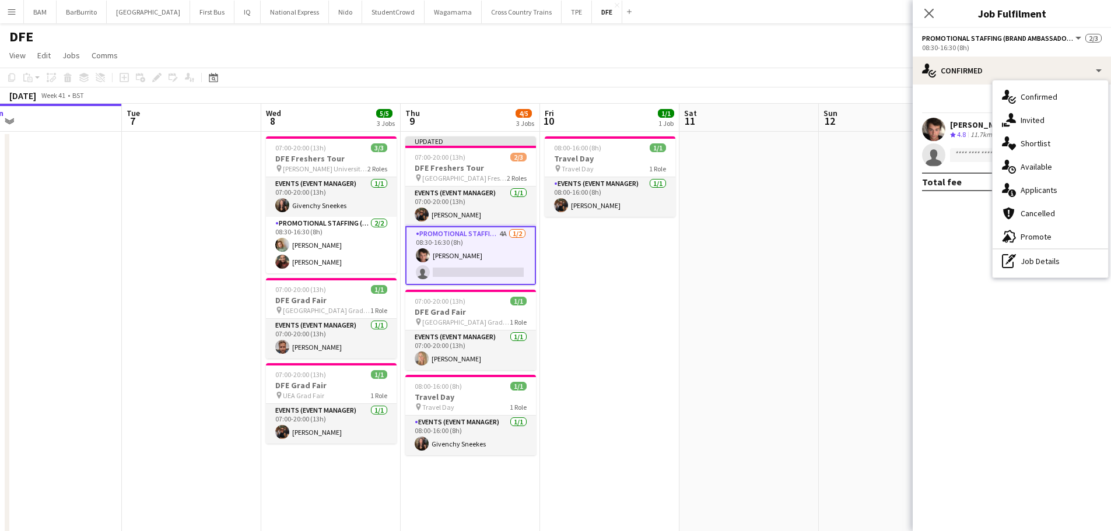
click at [564, 86] on app-toolbar "Copy Paste Paste Ctrl+V Paste with crew Ctrl+Shift+V Paste linked Job [GEOGRAPH…" at bounding box center [555, 78] width 1111 height 20
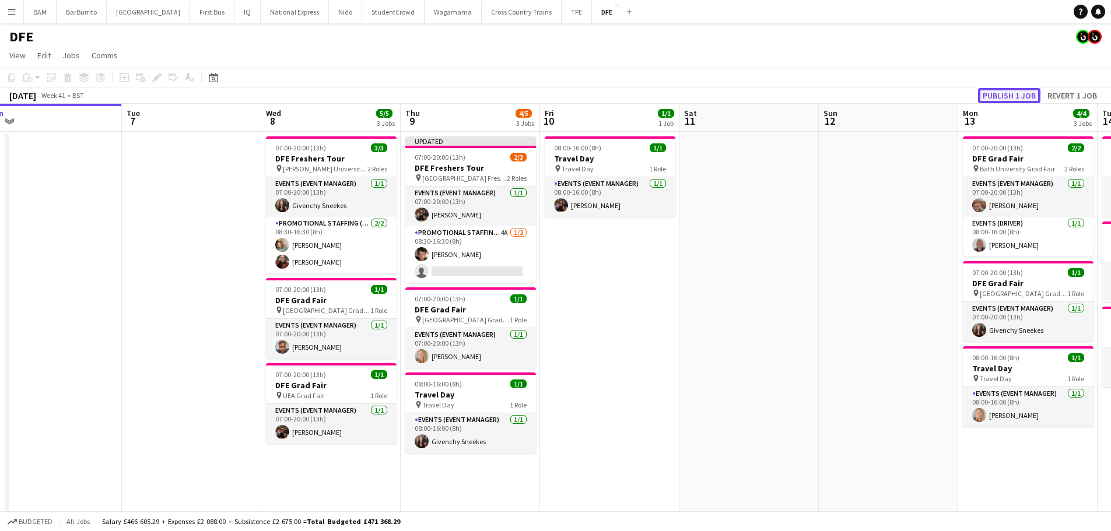
click at [564, 98] on button "Publish 1 job" at bounding box center [1009, 95] width 62 height 15
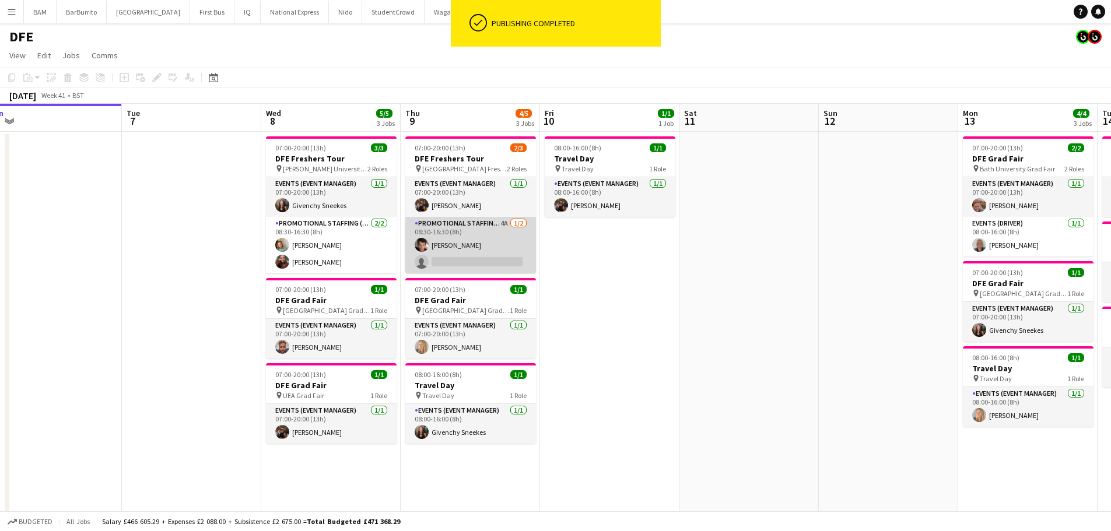
click at [516, 259] on app-card-role "Promotional Staffing (Brand Ambassadors) 4A [DATE] 08:30-16:30 (8h) [PERSON_NAM…" at bounding box center [470, 245] width 131 height 57
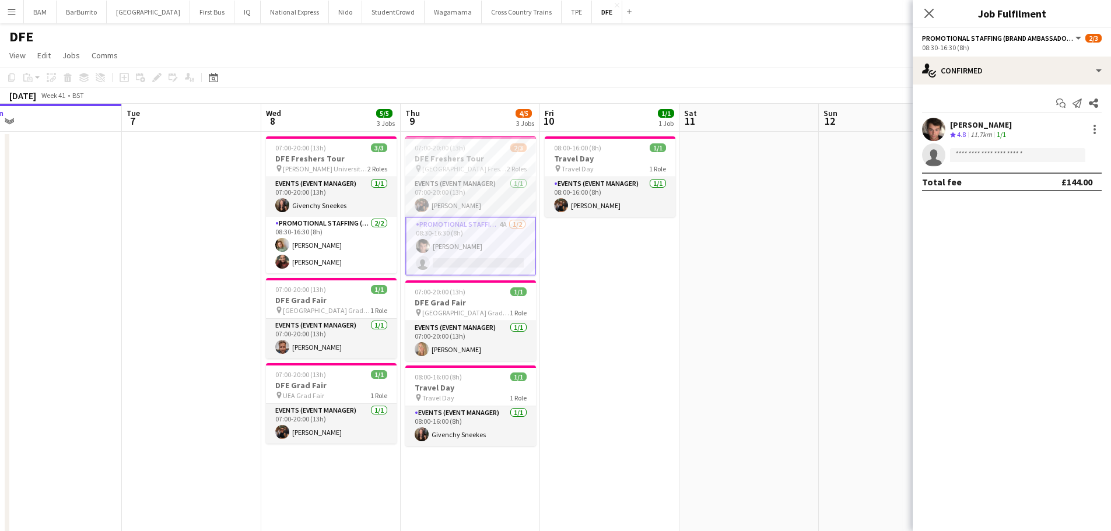
click at [293, 96] on div "[DATE] Week 41 • BST" at bounding box center [555, 95] width 1111 height 16
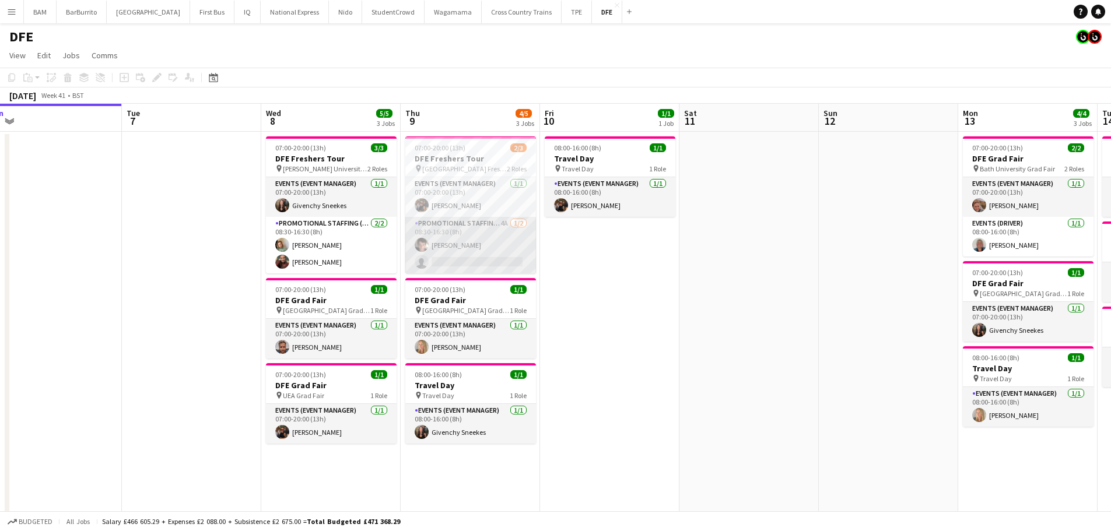
click at [502, 255] on app-card-role "Promotional Staffing (Brand Ambassadors) 4A [DATE] 08:30-16:30 (8h) [PERSON_NAM…" at bounding box center [470, 245] width 131 height 57
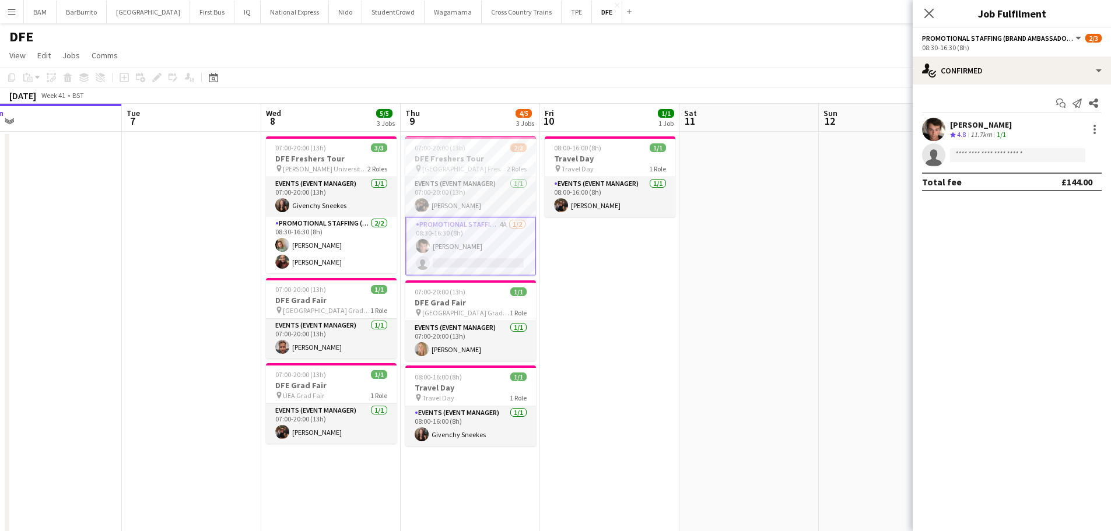
click at [385, 62] on app-page-menu "View Day view expanded Day view collapsed Month view Date picker Jump to [DATE]…" at bounding box center [555, 56] width 1111 height 22
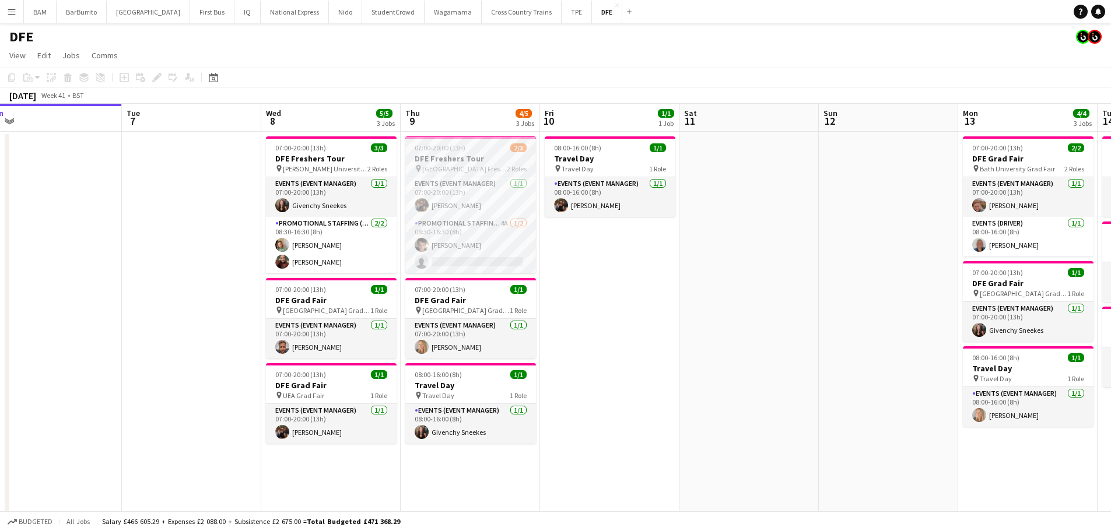
click at [458, 169] on span "[GEOGRAPHIC_DATA] Freshers Fair" at bounding box center [464, 168] width 85 height 9
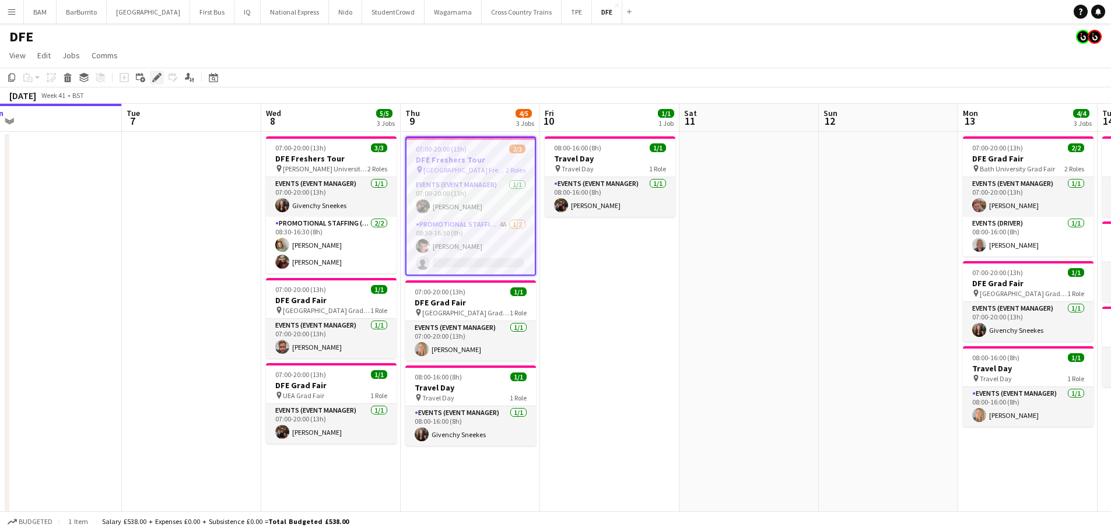
click at [157, 79] on icon at bounding box center [156, 78] width 6 height 6
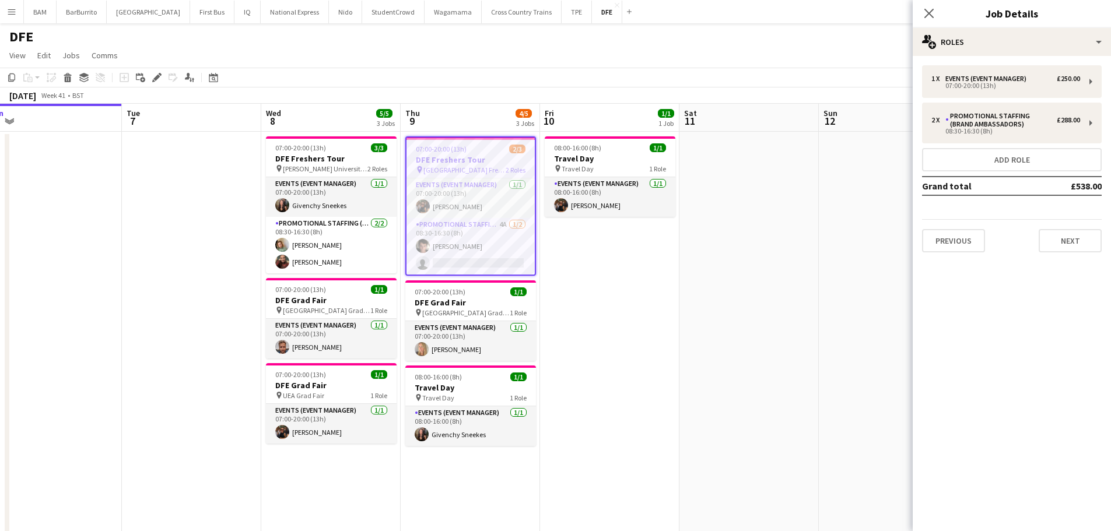
click at [564, 48] on app-page-menu "View Day view expanded Day view collapsed Month view Date picker Jump to [DATE]…" at bounding box center [555, 56] width 1111 height 22
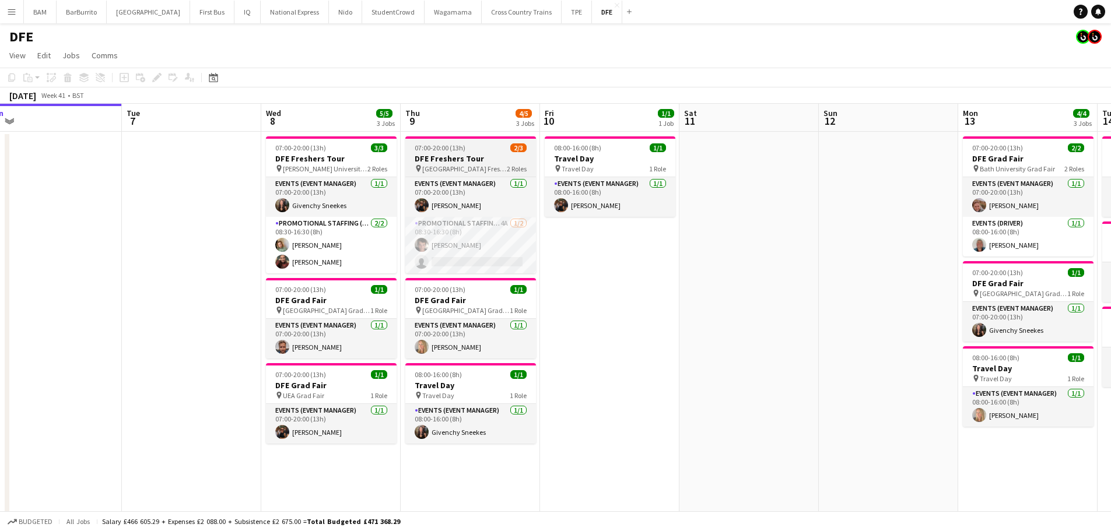
click at [464, 161] on h3 "DFE Freshers Tour" at bounding box center [470, 158] width 131 height 10
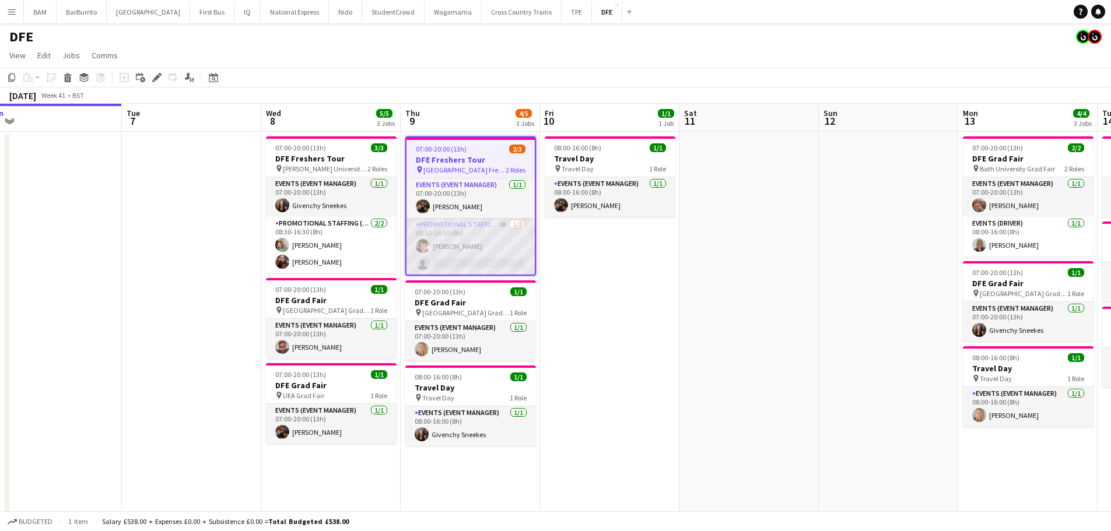
click at [483, 239] on app-card-role "Promotional Staffing (Brand Ambassadors) 4A [DATE] 08:30-16:30 (8h) [PERSON_NAM…" at bounding box center [471, 246] width 128 height 57
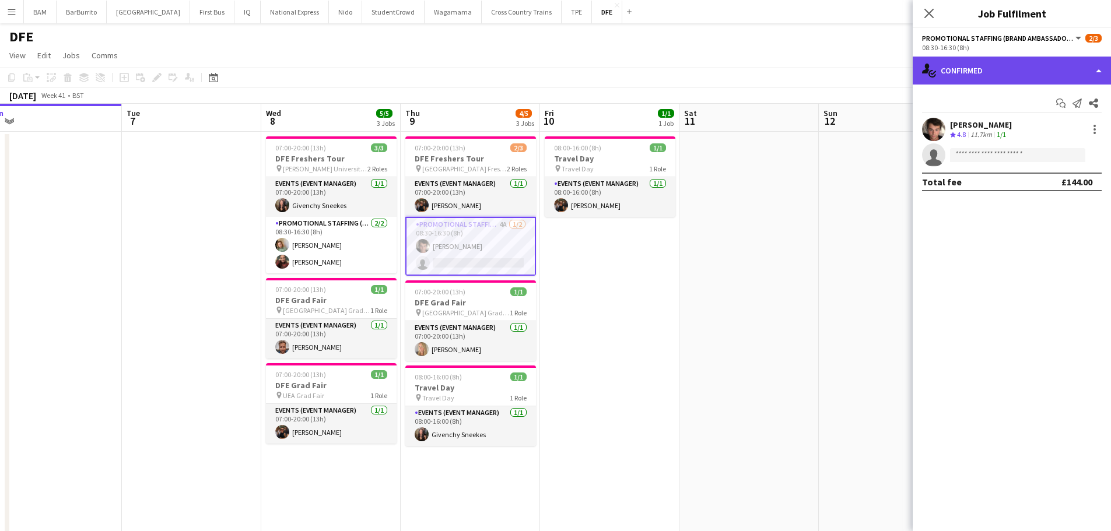
click at [564, 65] on div "single-neutral-actions-check-2 Confirmed" at bounding box center [1012, 71] width 198 height 28
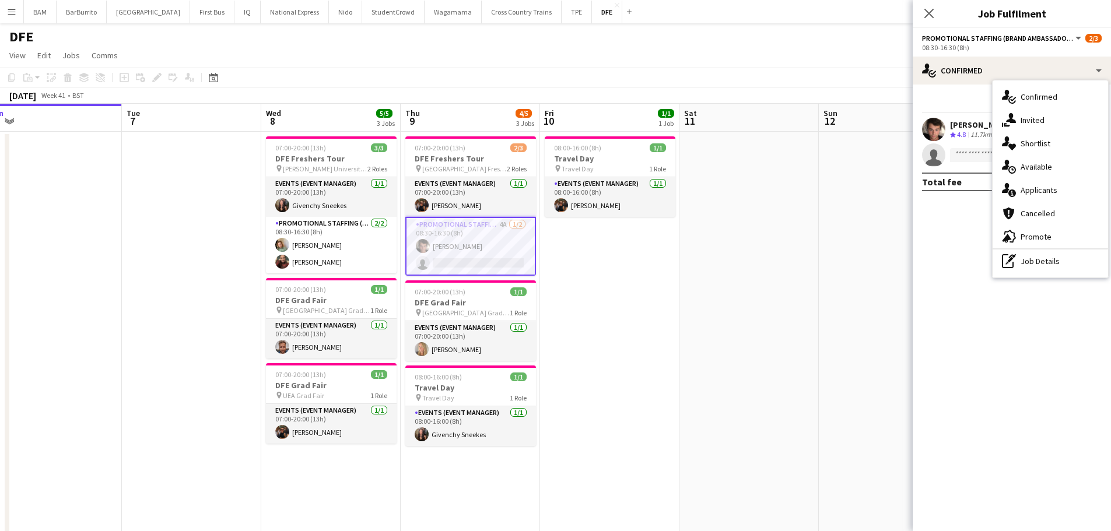
click at [564, 238] on div "advertising-megaphone Promote" at bounding box center [1050, 236] width 115 height 23
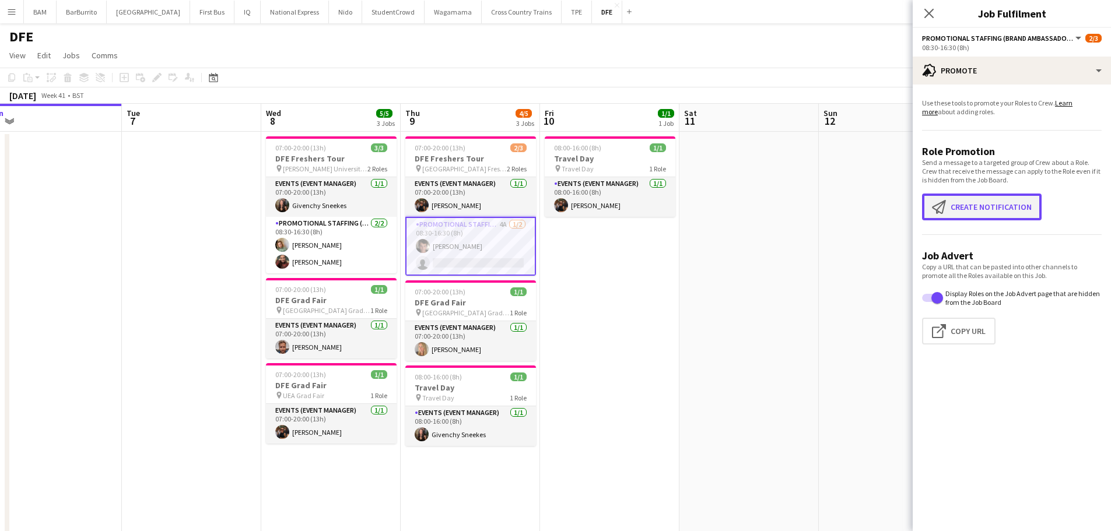
click at [564, 209] on button "Create notification Create notification" at bounding box center [982, 207] width 120 height 27
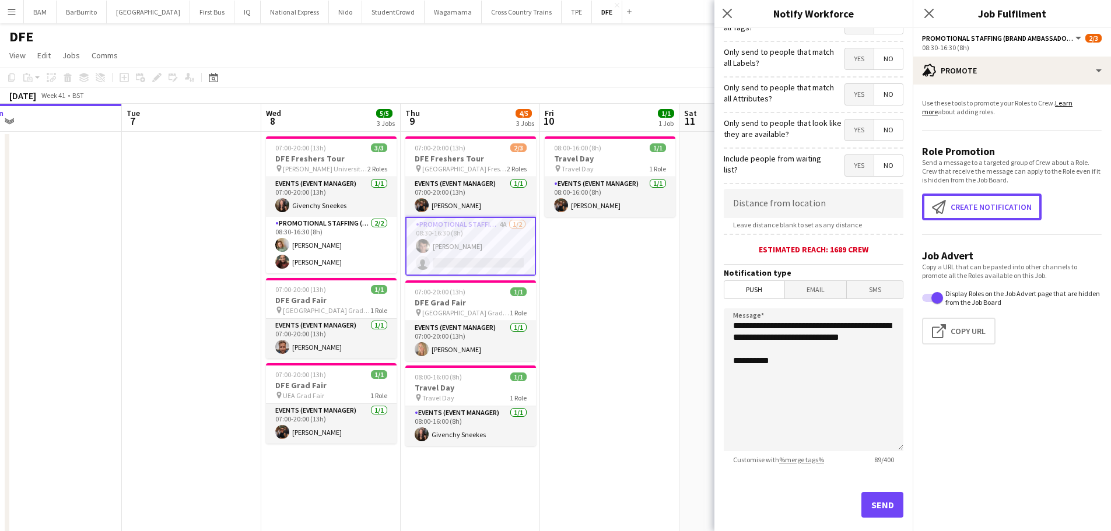
scroll to position [111, 0]
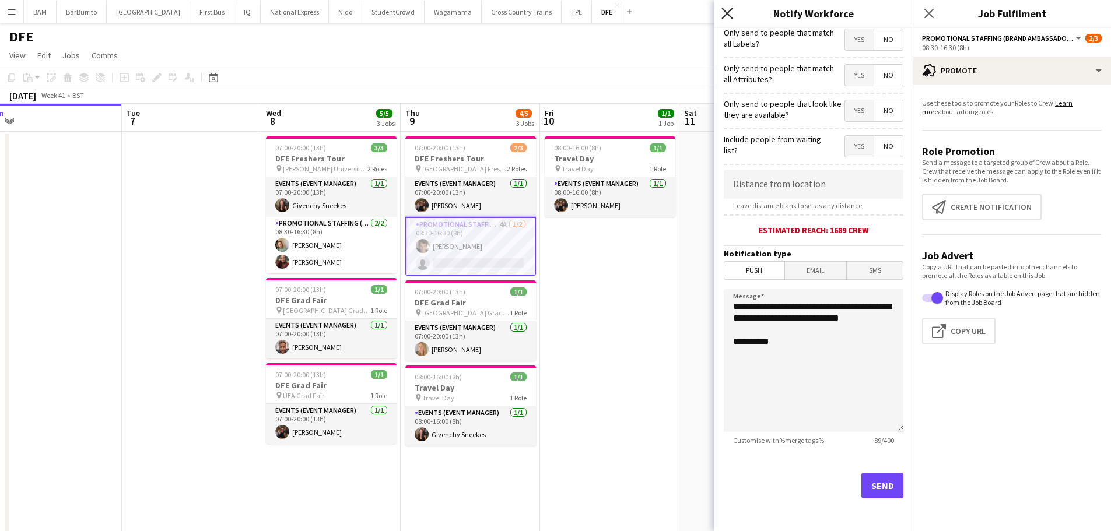
click at [564, 16] on icon "Close pop-in" at bounding box center [726, 13] width 11 height 11
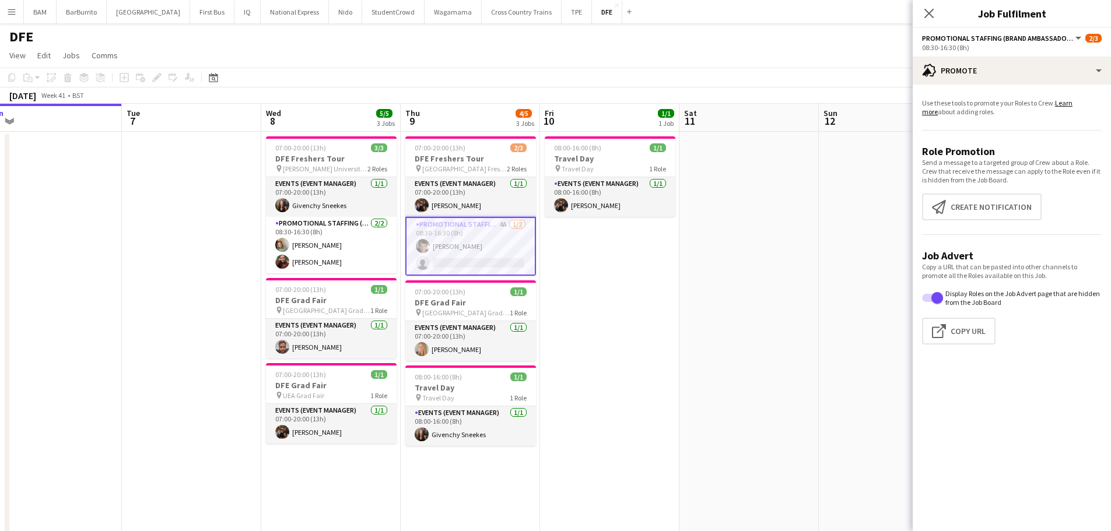
click at [564, 56] on app-page-menu "View Day view expanded Day view collapsed Month view Date picker Jump to [DATE]…" at bounding box center [555, 56] width 1111 height 22
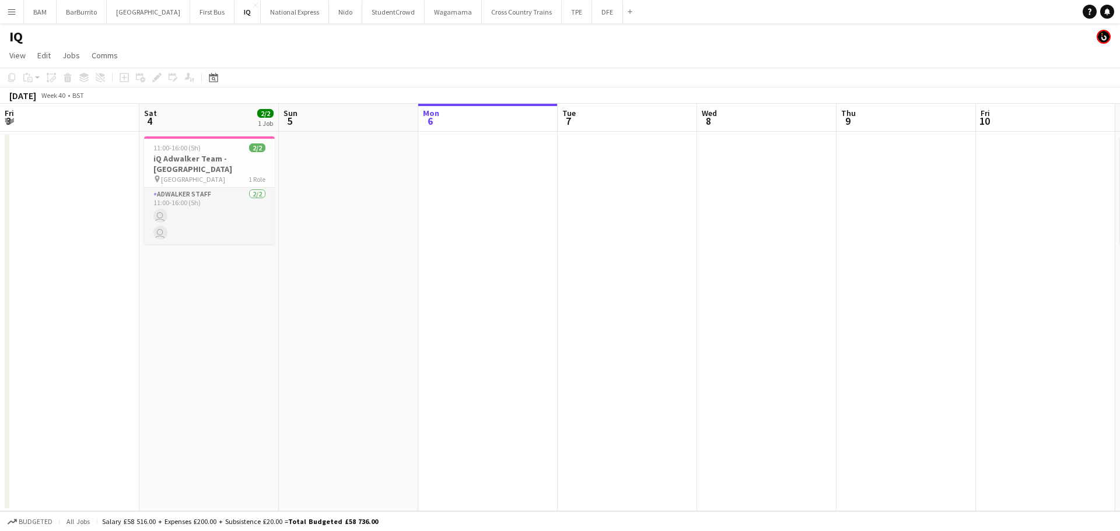
scroll to position [0, 279]
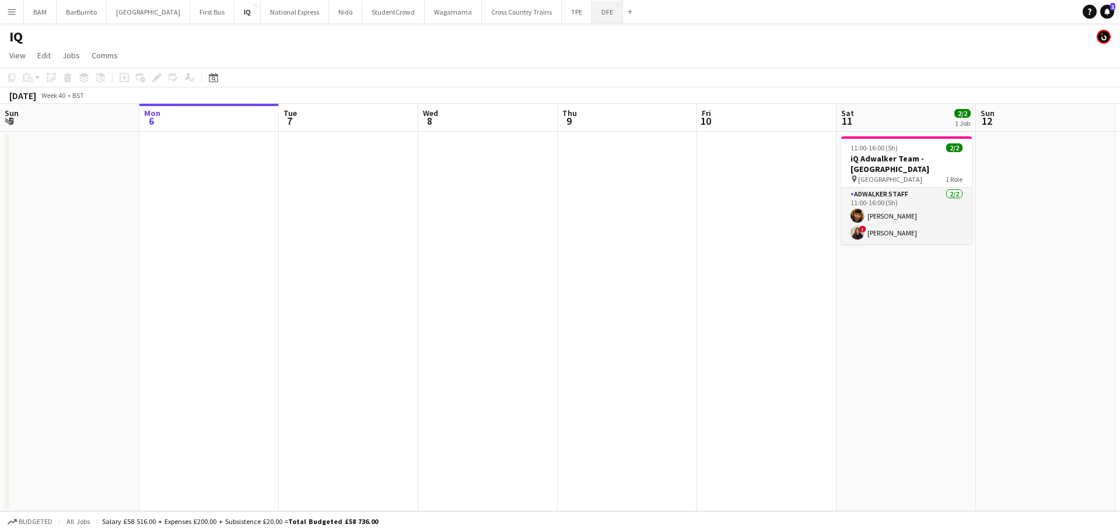
click at [592, 18] on button "DFE Close" at bounding box center [607, 12] width 31 height 23
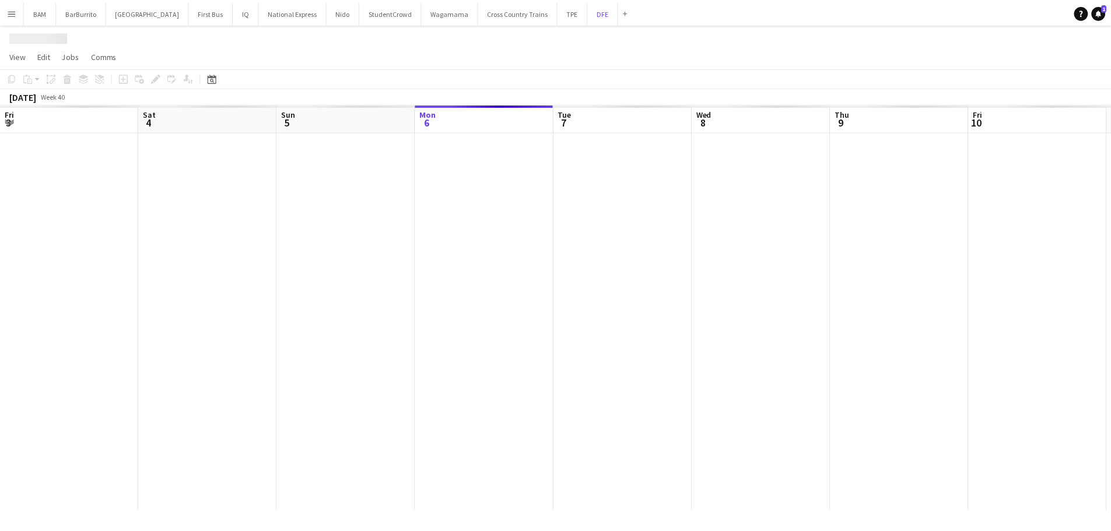
scroll to position [0, 279]
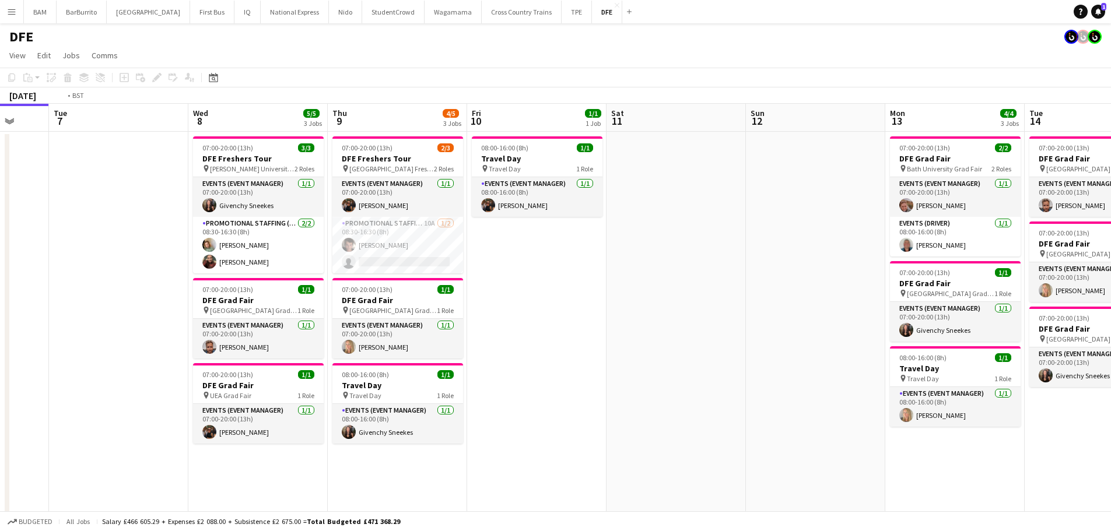
drag, startPoint x: 820, startPoint y: 316, endPoint x: 590, endPoint y: 302, distance: 230.8
click at [381, 308] on app-calendar-viewport "Fri 3 2/2 1 Job Sat 4 3/3 1 Job Sun 5 Mon 6 Tue 7 Wed 8 5/5 3 Jobs Thu 9 4/5 3 …" at bounding box center [555, 402] width 1111 height 596
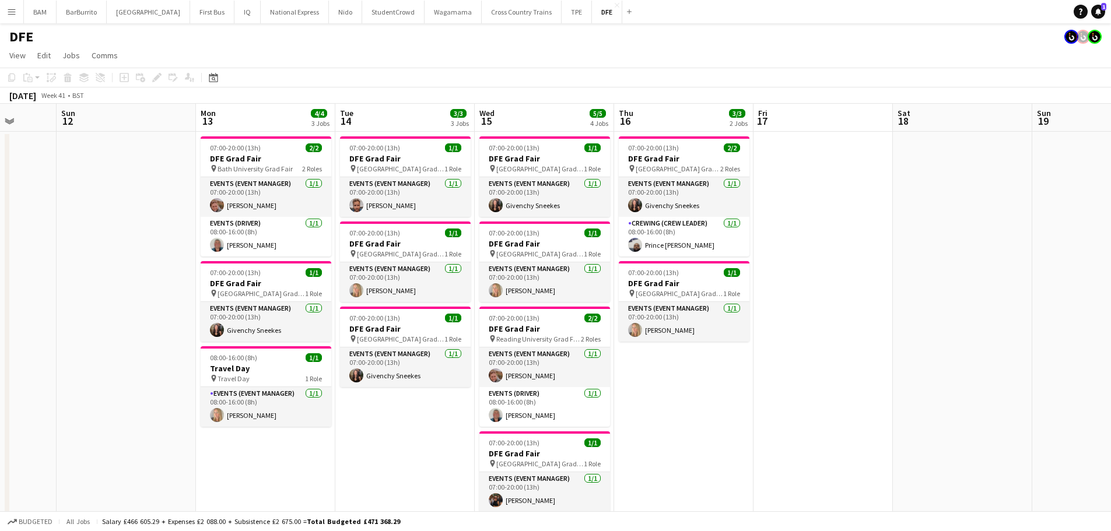
drag, startPoint x: 444, startPoint y: 302, endPoint x: 355, endPoint y: 300, distance: 89.8
click at [353, 300] on app-calendar-viewport "Thu 9 4/5 3 Jobs Fri 10 1/1 1 Job Sat 11 Sun 12 Mon 13 4/4 3 Jobs Tue 14 3/3 3 …" at bounding box center [555, 402] width 1111 height 596
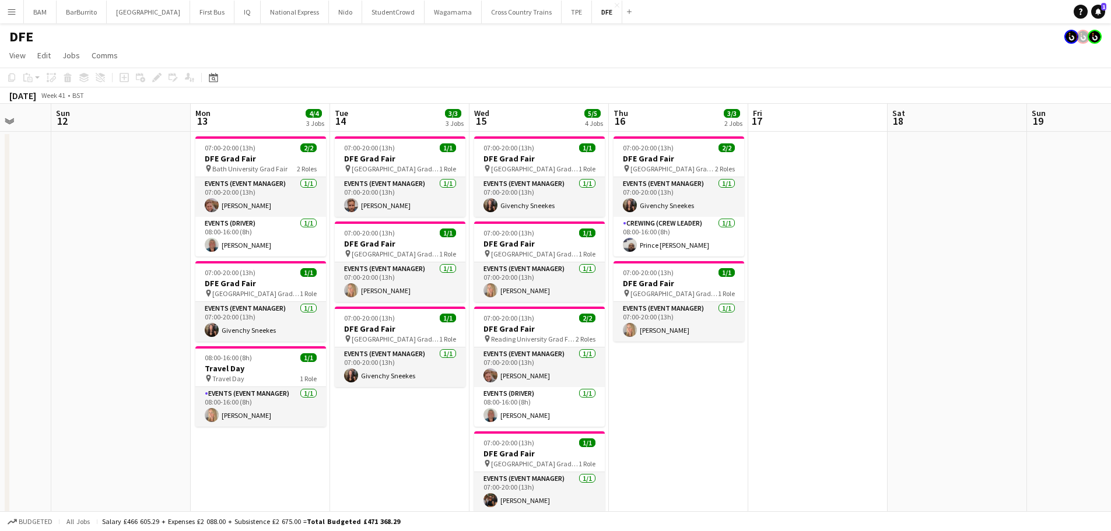
scroll to position [0, 370]
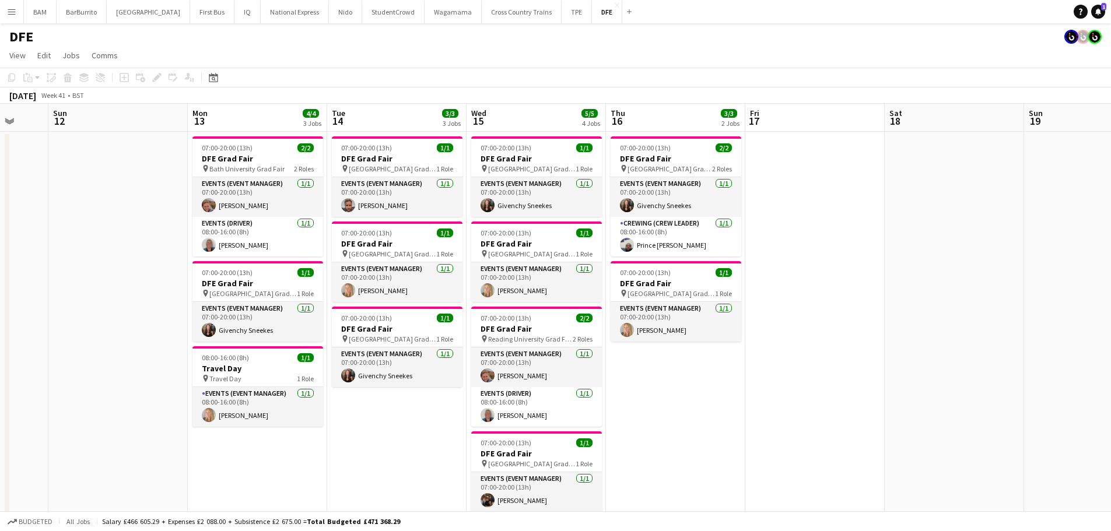
drag, startPoint x: 981, startPoint y: 299, endPoint x: 971, endPoint y: 293, distance: 11.2
click at [972, 298] on app-calendar-viewport "Thu 9 4/5 3 Jobs Fri 10 1/1 1 Job Sat 11 Sun 12 Mon 13 4/4 3 Jobs Tue 14 3/3 3 …" at bounding box center [555, 402] width 1111 height 596
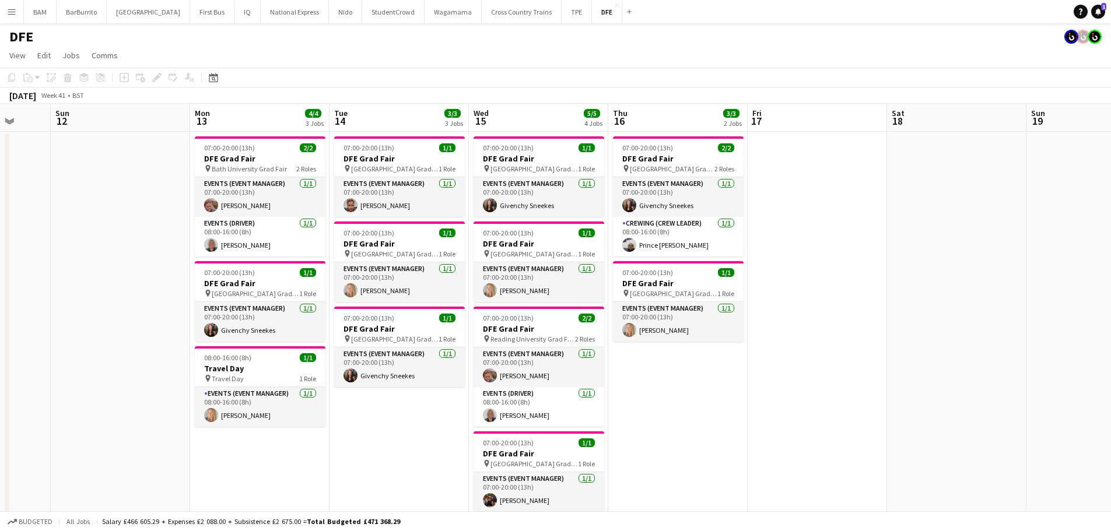
scroll to position [0, 419]
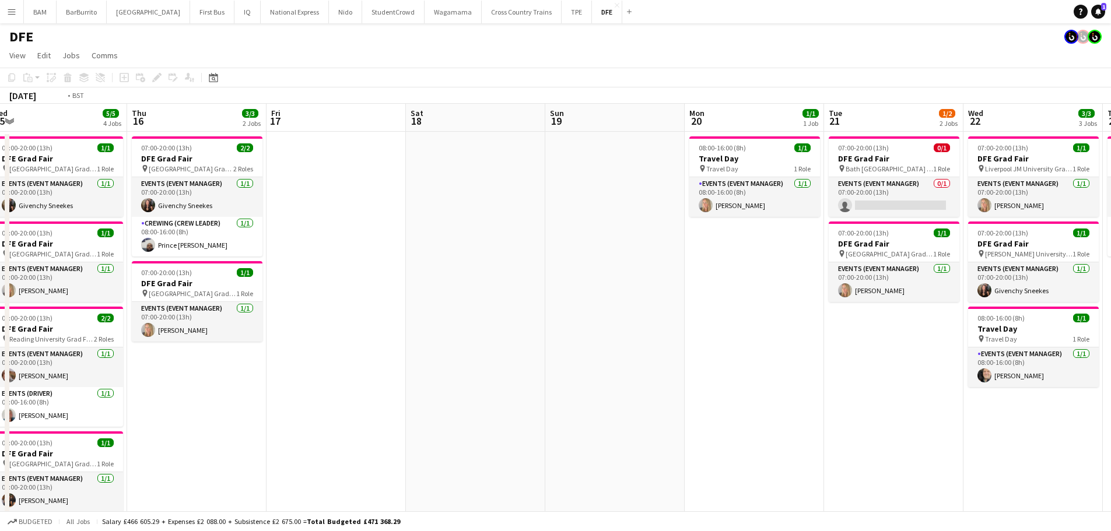
drag, startPoint x: 809, startPoint y: 190, endPoint x: 901, endPoint y: 188, distance: 91.6
click at [901, 188] on app-calendar-viewport "Mon 13 4/4 3 Jobs Tue 14 3/3 3 Jobs Wed 15 5/5 4 Jobs Thu 16 3/3 2 Jobs Fri 17 …" at bounding box center [555, 402] width 1111 height 596
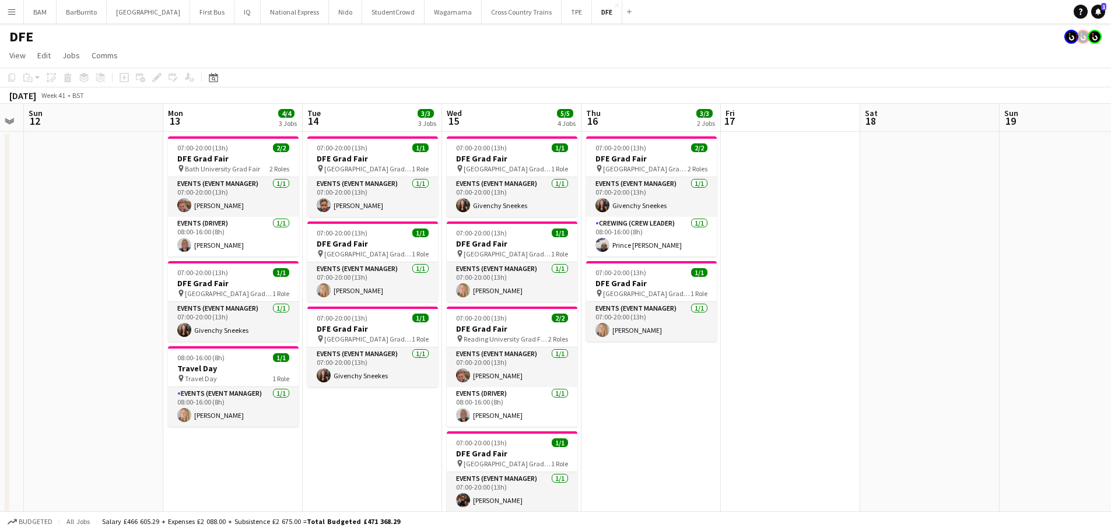
drag, startPoint x: 511, startPoint y: 222, endPoint x: 998, endPoint y: 232, distance: 486.5
click at [1111, 229] on html "Menu Boards Boards Boards All jobs Status Workforce Workforce My Workforce Recr…" at bounding box center [555, 360] width 1111 height 720
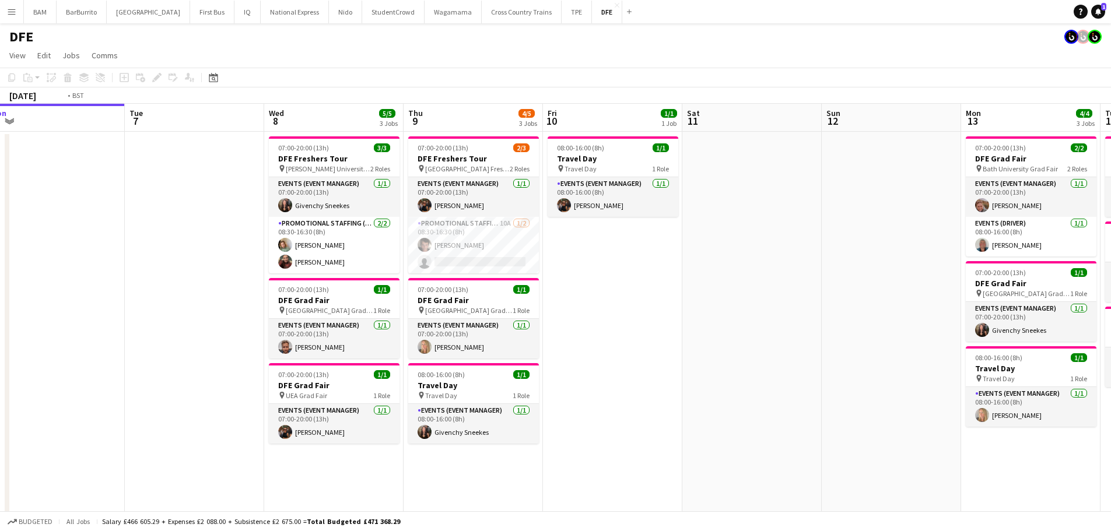
scroll to position [0, 337]
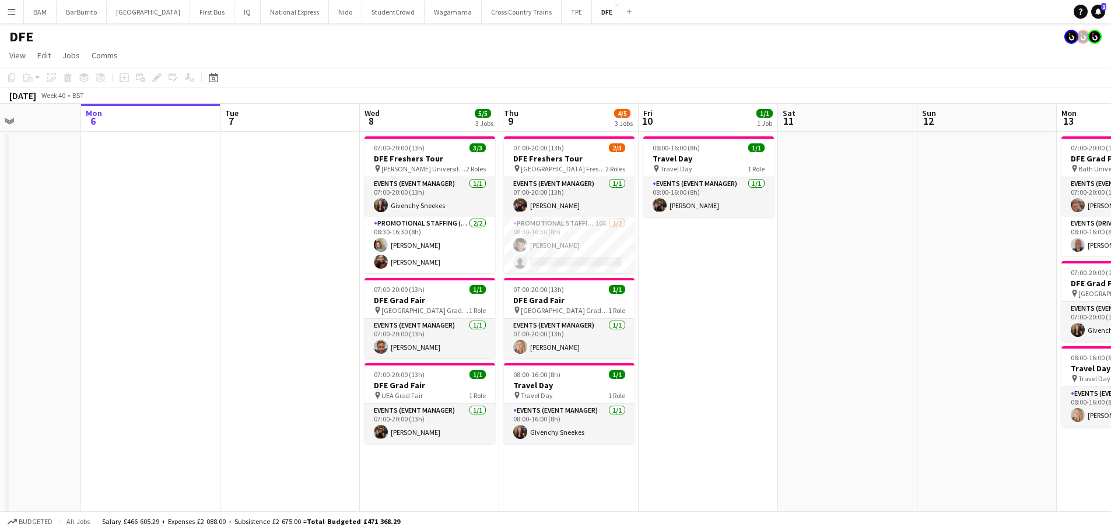
drag, startPoint x: 712, startPoint y: 233, endPoint x: 866, endPoint y: 237, distance: 154.6
click at [866, 237] on app-calendar-viewport "Fri 3 2/2 1 Job Sat 4 3/3 1 Job Sun 5 Mon 6 Tue 7 Wed 8 5/5 3 Jobs Thu 9 4/5 3 …" at bounding box center [555, 402] width 1111 height 596
click at [594, 304] on h3 "DFE Grad Fair" at bounding box center [569, 300] width 131 height 10
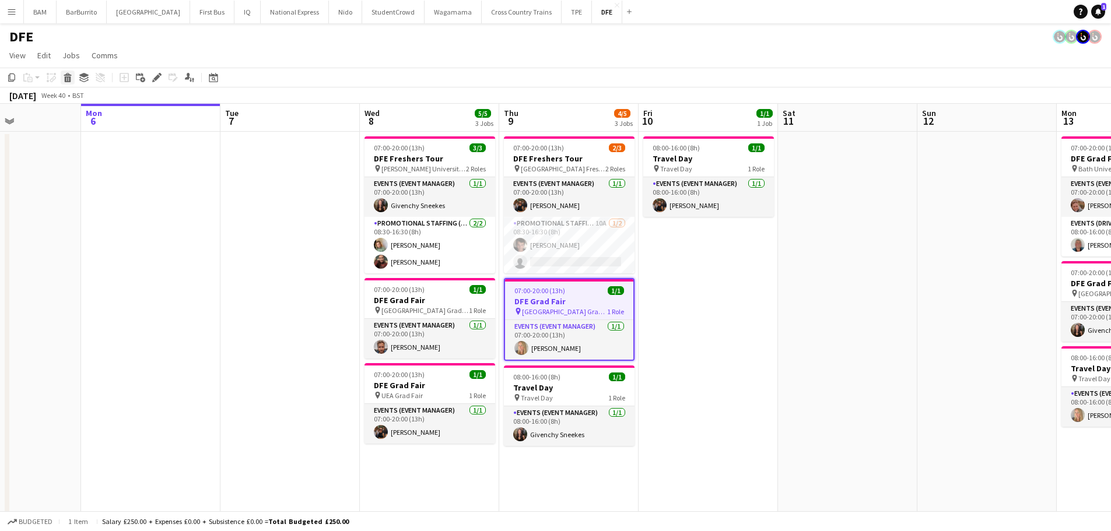
click at [68, 80] on icon at bounding box center [68, 79] width 6 height 6
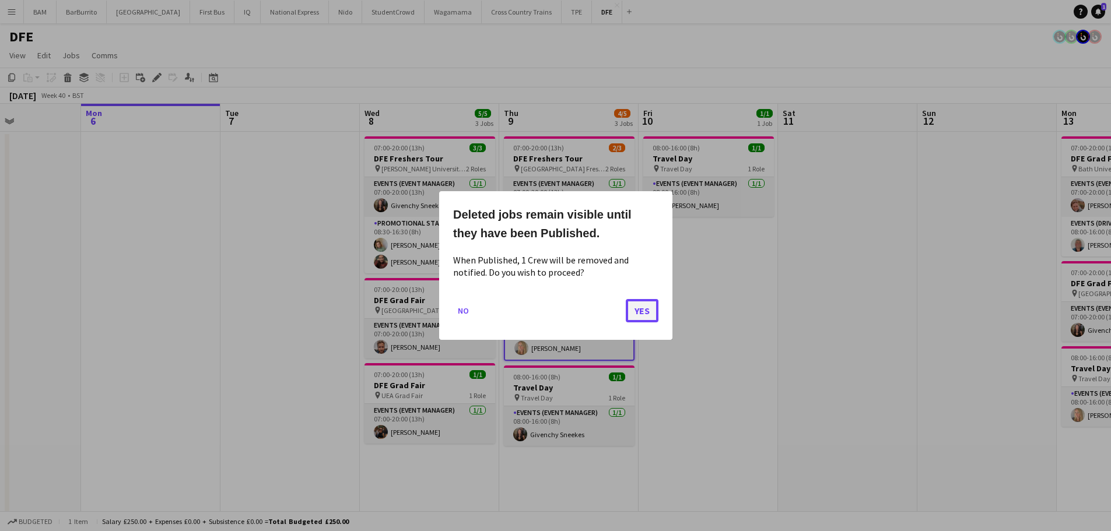
click at [649, 313] on button "Yes" at bounding box center [642, 310] width 33 height 23
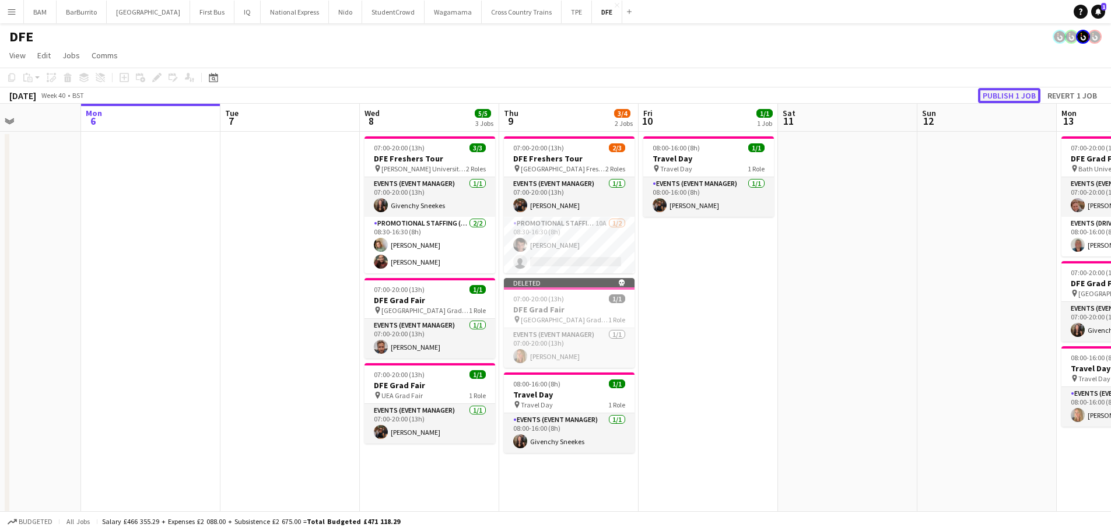
click at [1018, 97] on button "Publish 1 job" at bounding box center [1009, 95] width 62 height 15
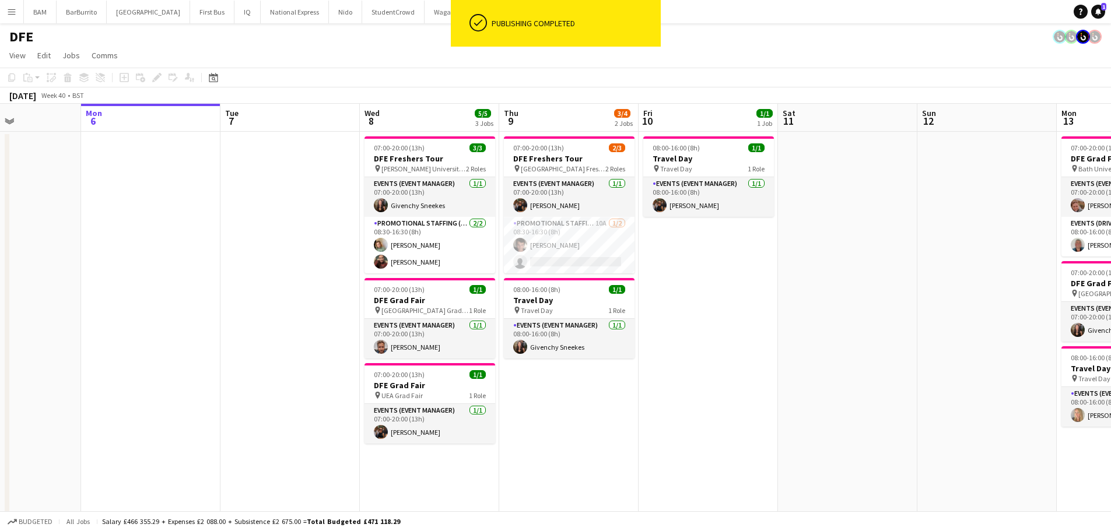
click at [733, 94] on div "October 2025 Week 40 • BST" at bounding box center [555, 95] width 1111 height 16
